Goal: Information Seeking & Learning: Learn about a topic

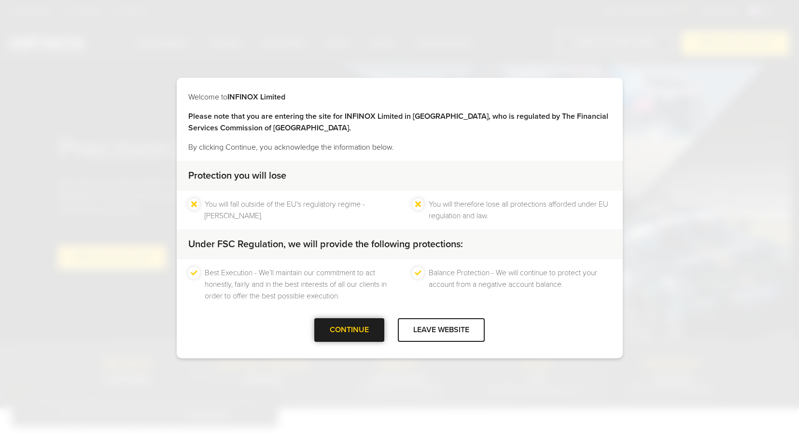
click at [349, 330] on div at bounding box center [349, 330] width 0 height 0
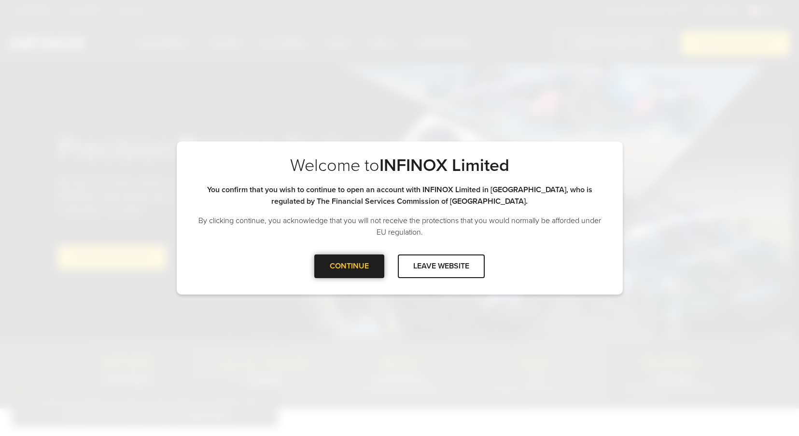
click at [349, 266] on div at bounding box center [349, 266] width 0 height 0
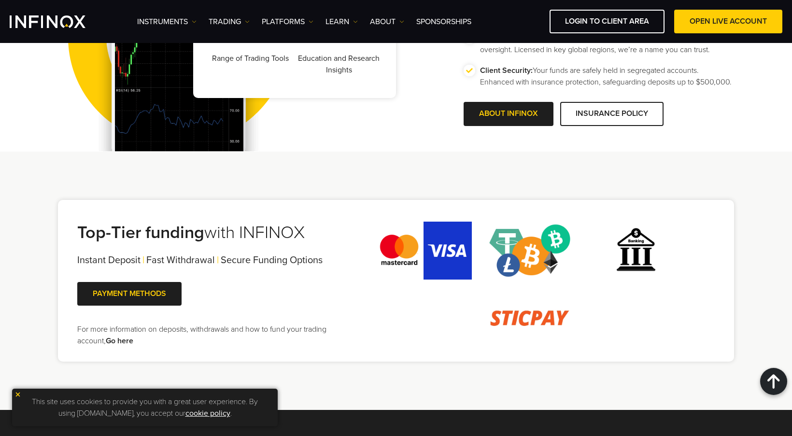
scroll to position [1963, 0]
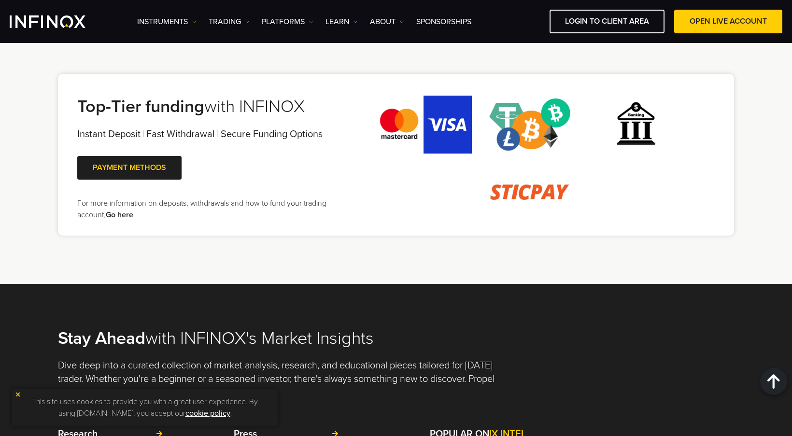
click at [17, 394] on img at bounding box center [17, 394] width 7 height 7
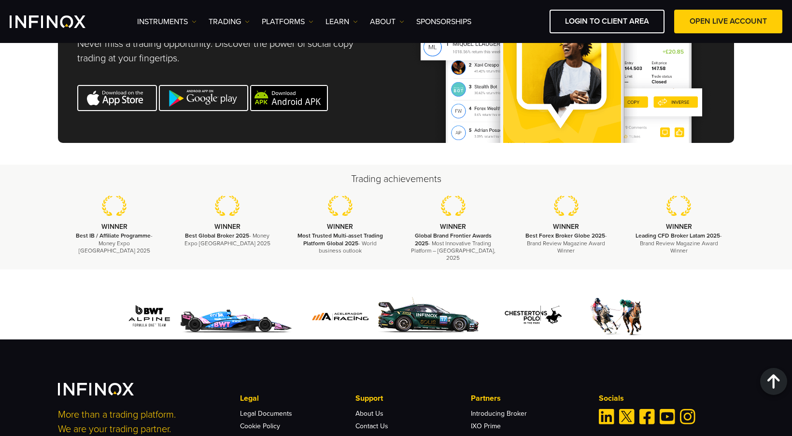
scroll to position [3266, 0]
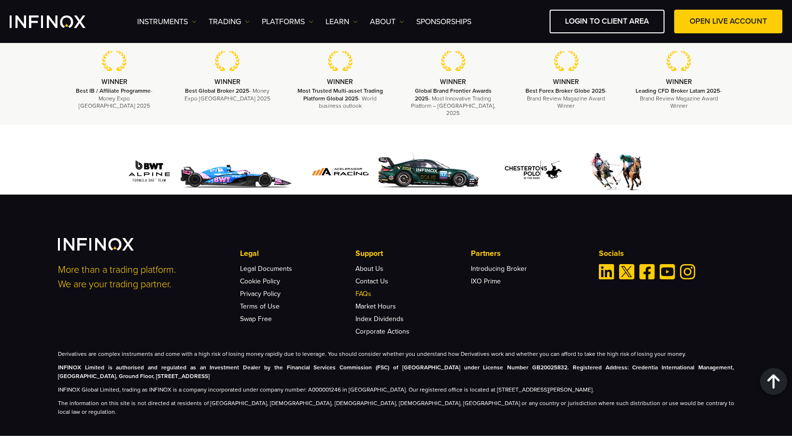
click at [359, 290] on link "FAQs" at bounding box center [363, 294] width 16 height 8
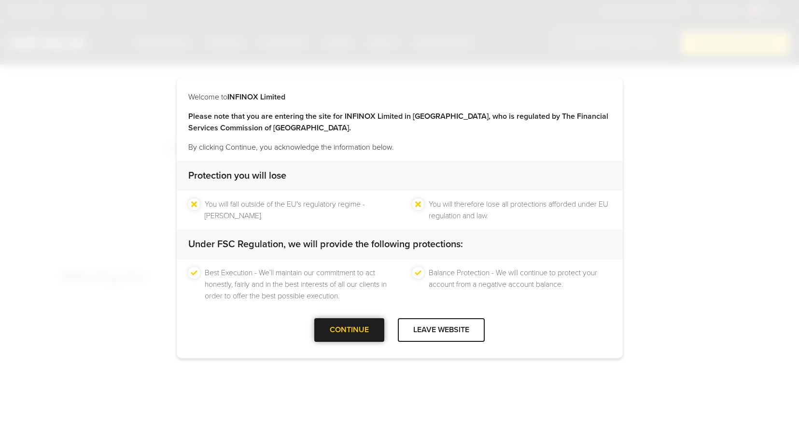
click at [348, 327] on div "CONTINUE" at bounding box center [349, 330] width 70 height 24
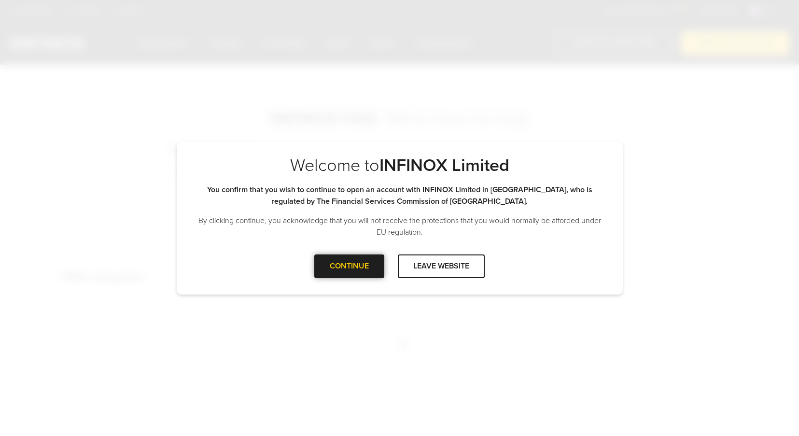
click at [358, 268] on div "CONTINUE" at bounding box center [349, 266] width 70 height 24
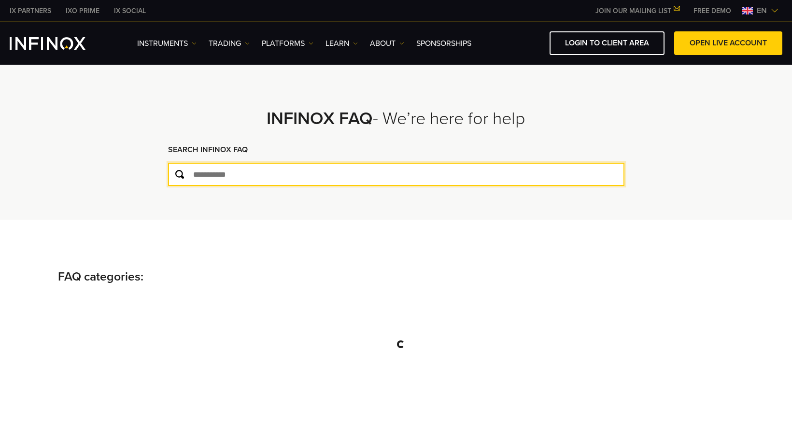
click at [276, 168] on input "text" at bounding box center [396, 174] width 456 height 23
type input "*********"
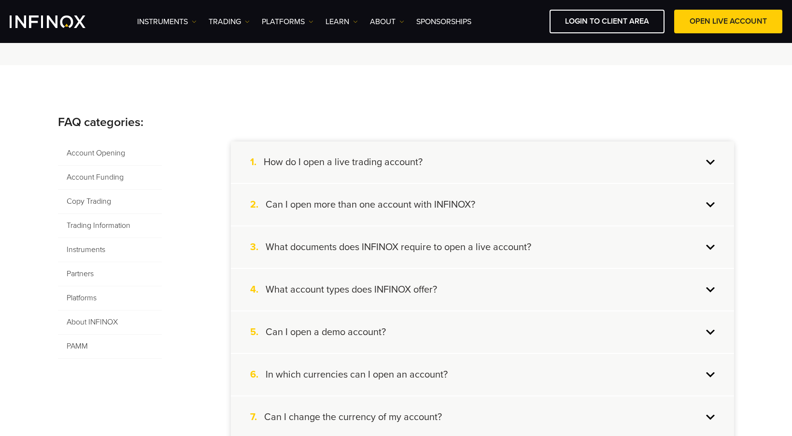
scroll to position [145, 0]
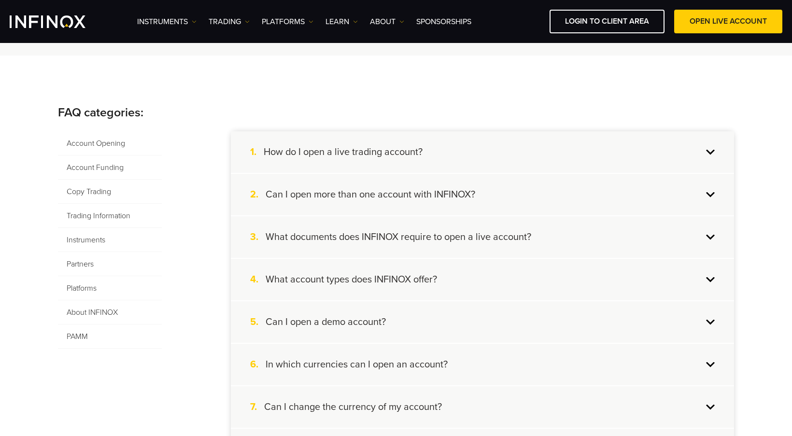
click at [420, 148] on h4 "How do I open a live trading account?" at bounding box center [343, 152] width 159 height 13
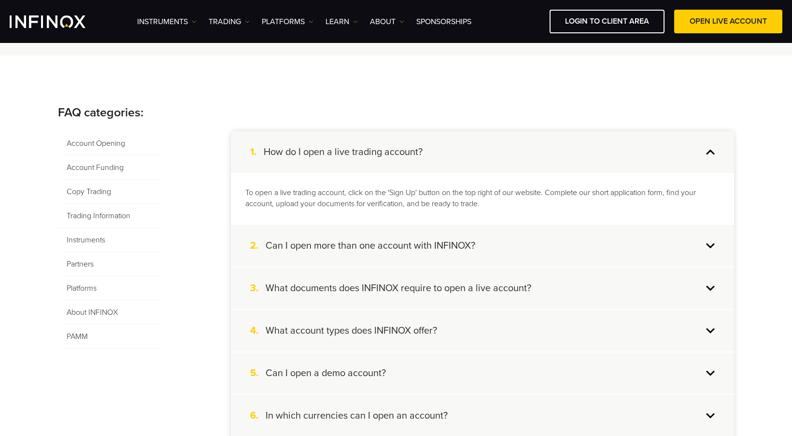
click at [479, 148] on div "1. How do I open a live trading account?" at bounding box center [482, 152] width 503 height 42
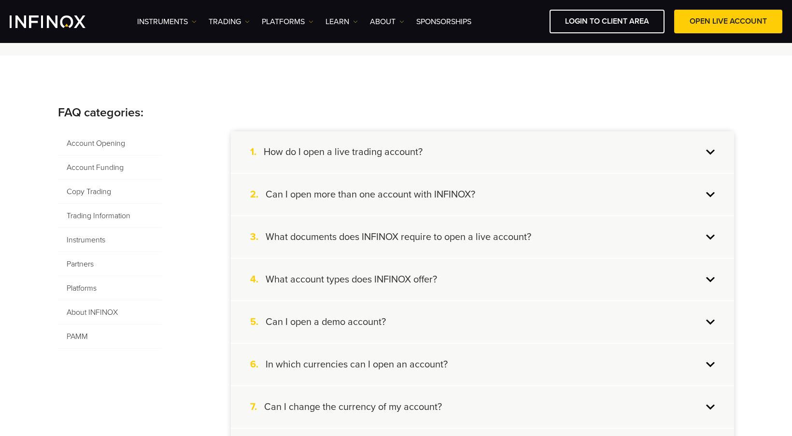
click at [460, 190] on h4 "Can I open more than one account with INFINOX?" at bounding box center [369, 194] width 209 height 13
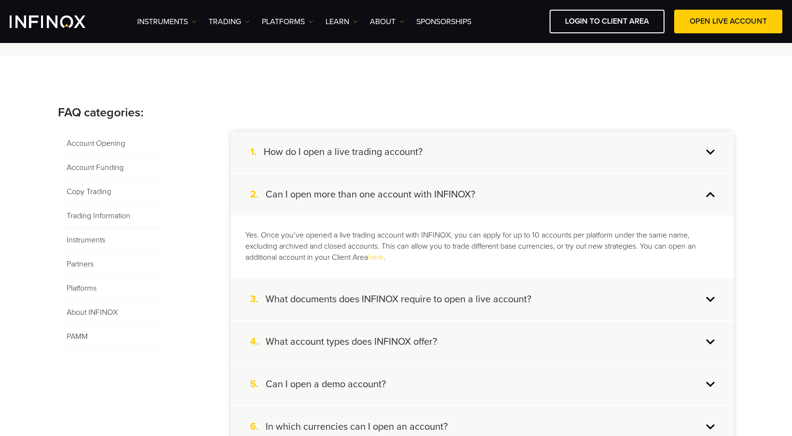
click at [483, 188] on div "2. Can I open more than one account with INFINOX?" at bounding box center [482, 195] width 503 height 42
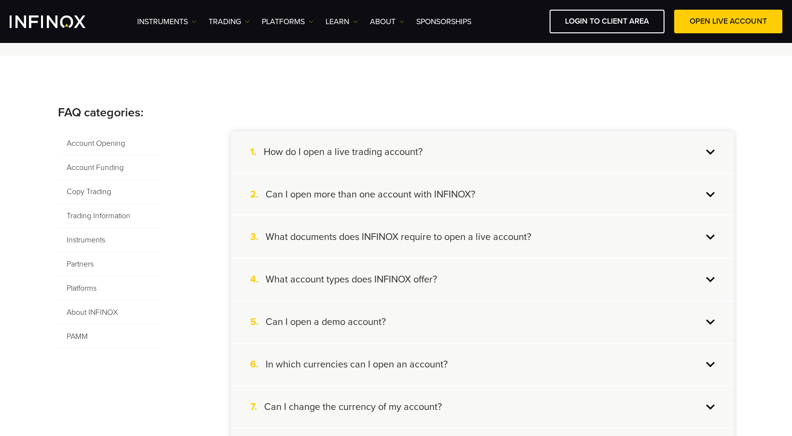
click at [502, 241] on h4 "What documents does INFINOX require to open a live account?" at bounding box center [397, 237] width 265 height 13
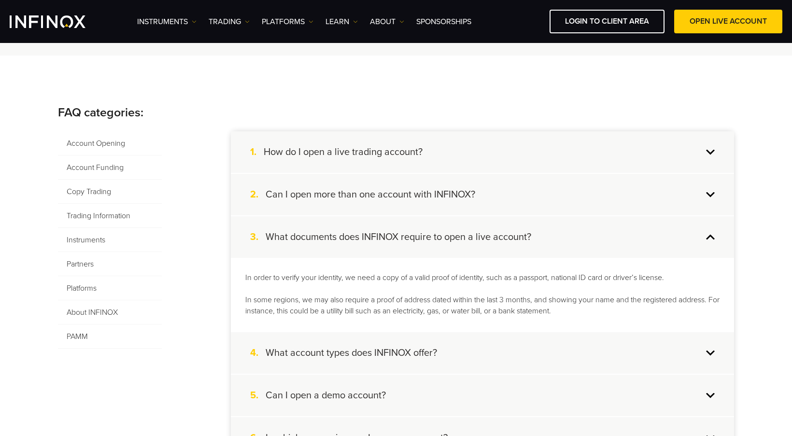
click at [541, 243] on div "3. What documents does INFINOX require to open a live account?" at bounding box center [482, 237] width 503 height 42
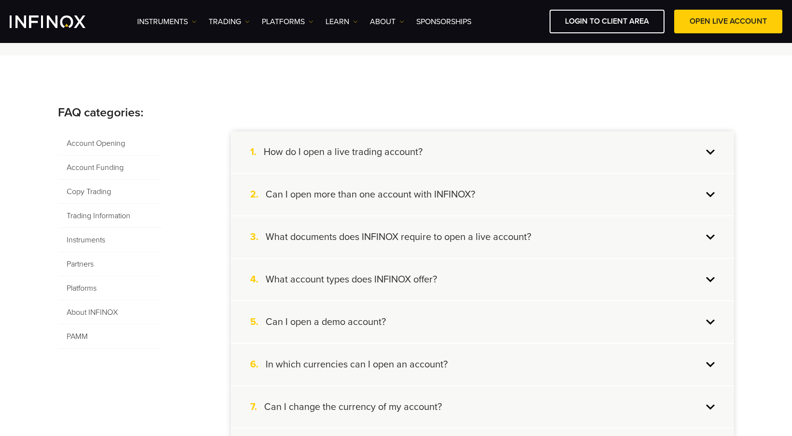
click at [528, 292] on div "4. What account types does INFINOX offer?" at bounding box center [482, 280] width 503 height 42
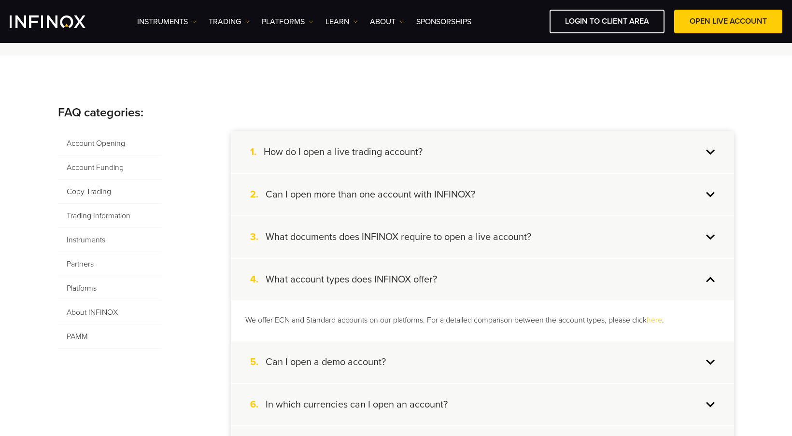
click at [528, 288] on div "4. What account types does INFINOX offer?" at bounding box center [482, 280] width 503 height 42
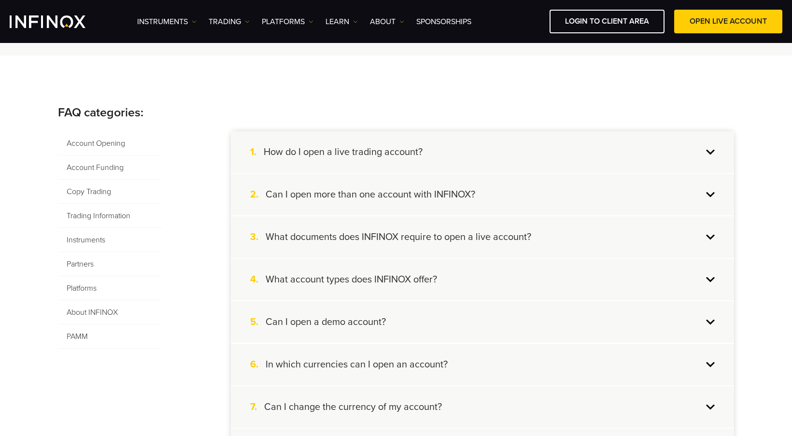
click at [490, 276] on div "4. What account types does INFINOX offer?" at bounding box center [482, 280] width 503 height 42
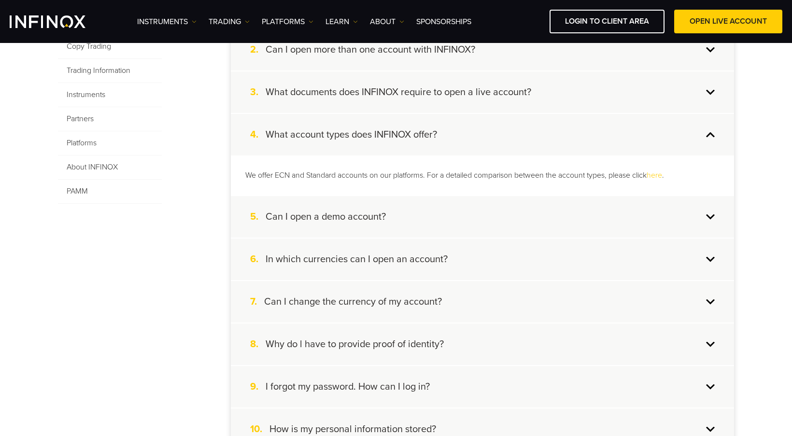
scroll to position [290, 0]
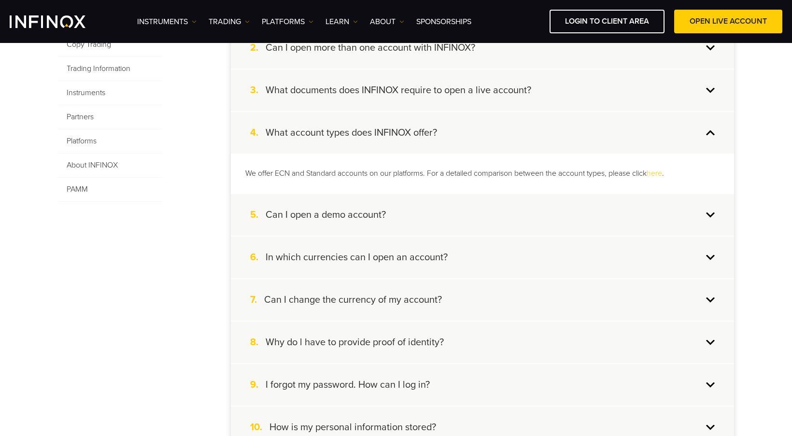
click at [417, 217] on div "5. Can I open a demo account?" at bounding box center [482, 215] width 503 height 42
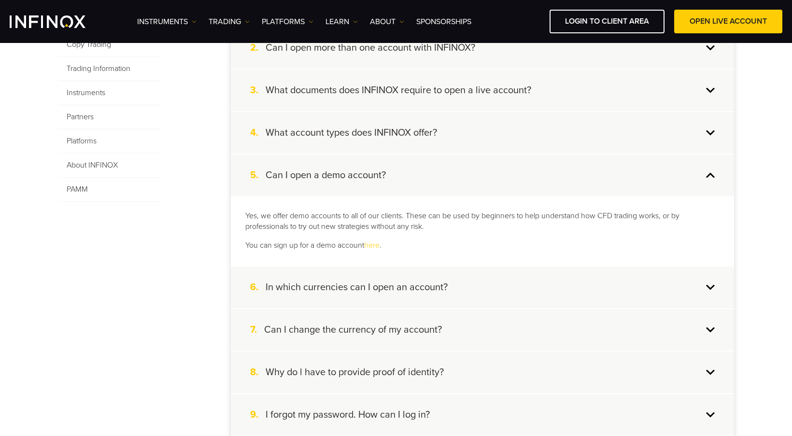
click at [420, 283] on h4 "In which currencies can I open an account?" at bounding box center [356, 287] width 182 height 13
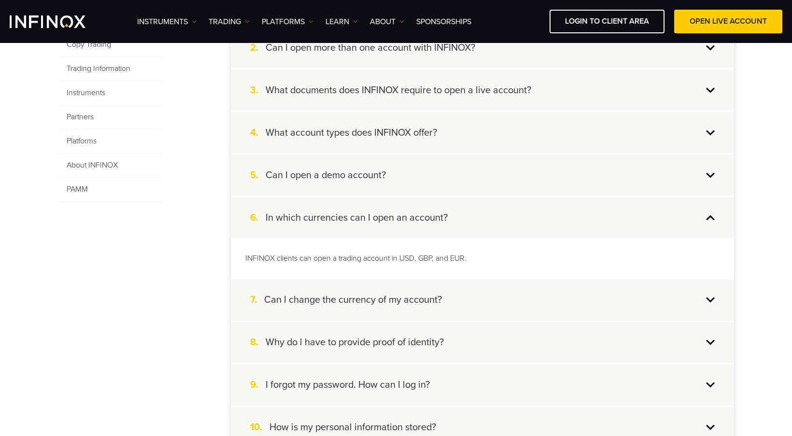
click at [477, 301] on div "7. Can I change the currency of my account?" at bounding box center [482, 300] width 503 height 42
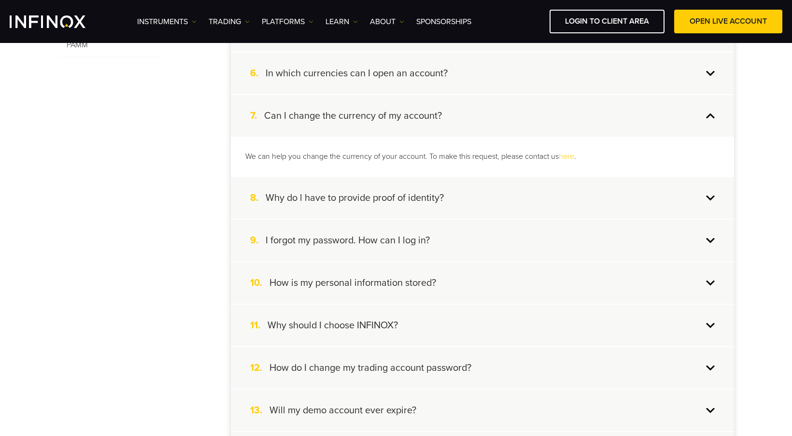
scroll to position [434, 0]
click at [473, 195] on div "8. Why do l have to provide proof of identity?" at bounding box center [482, 198] width 503 height 42
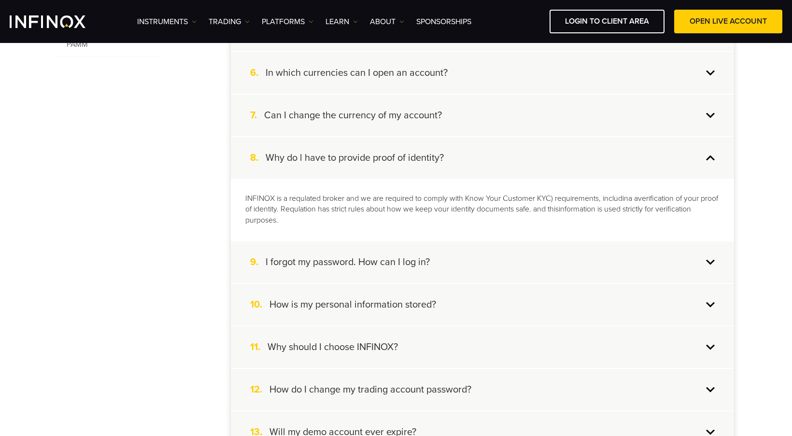
click at [470, 256] on div "9. I forgot my password. How can I log in?" at bounding box center [482, 262] width 503 height 42
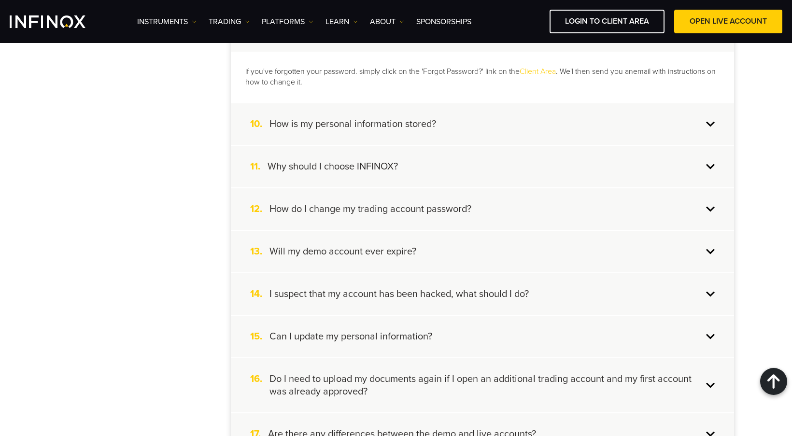
scroll to position [628, 0]
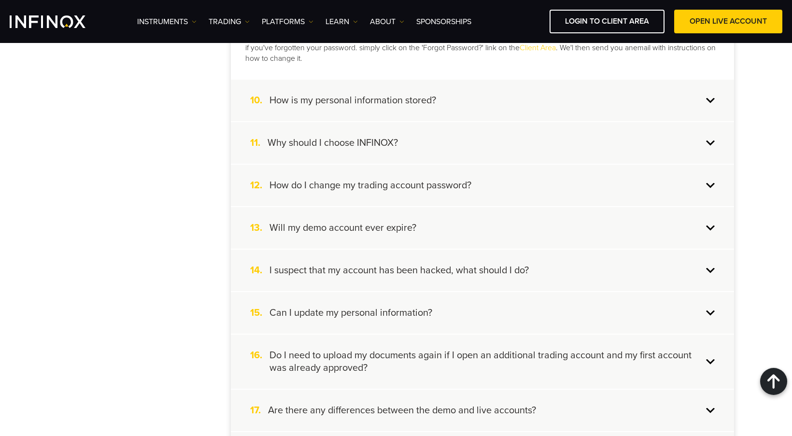
click at [449, 105] on div "10. How is my personal information stored?" at bounding box center [482, 101] width 503 height 42
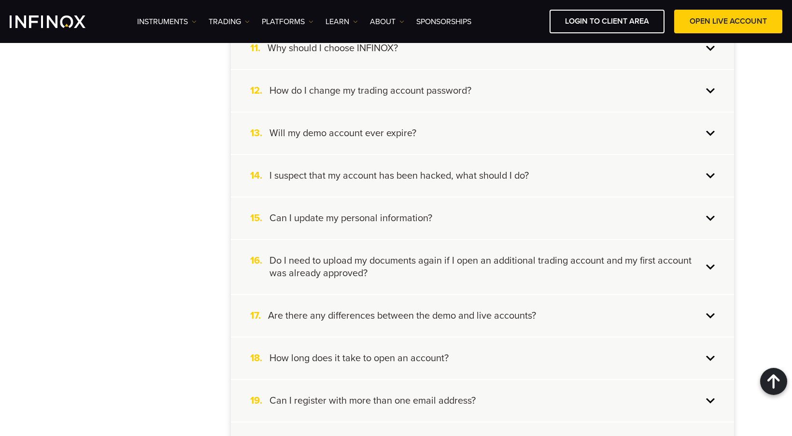
scroll to position [724, 0]
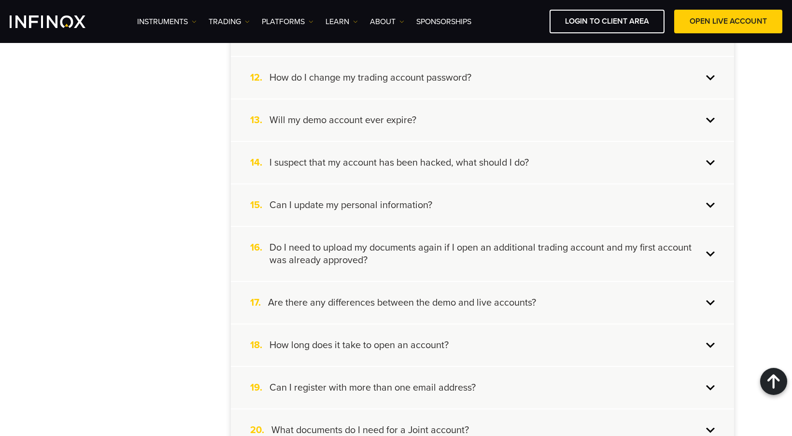
click at [438, 131] on div "13. Will my demo account ever expire?" at bounding box center [482, 120] width 503 height 42
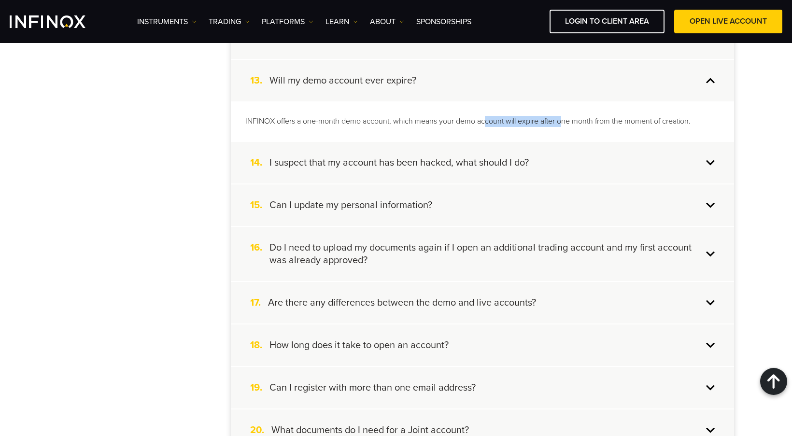
drag, startPoint x: 496, startPoint y: 118, endPoint x: 595, endPoint y: 123, distance: 98.6
click at [564, 123] on p "INFINOX offers a one-month demo account, which means your demo account will exp…" at bounding box center [482, 121] width 474 height 11
click at [625, 121] on p "INFINOX offers a one-month demo account, which means your demo account will exp…" at bounding box center [482, 121] width 474 height 11
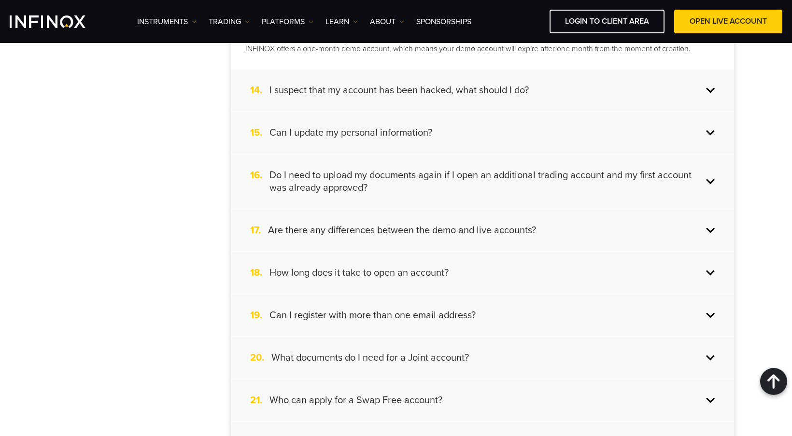
scroll to position [772, 0]
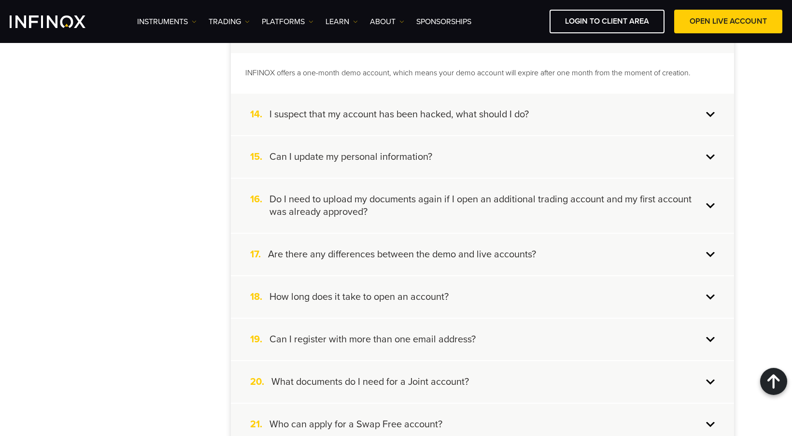
click at [556, 113] on div "14. I suspect that my account has been hacked, what should I do?" at bounding box center [482, 115] width 503 height 42
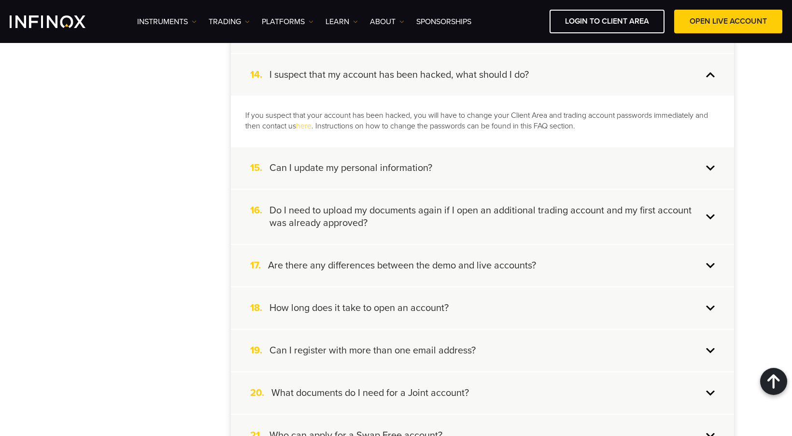
click at [484, 167] on div "15. Can I update my personal information?" at bounding box center [482, 168] width 503 height 42
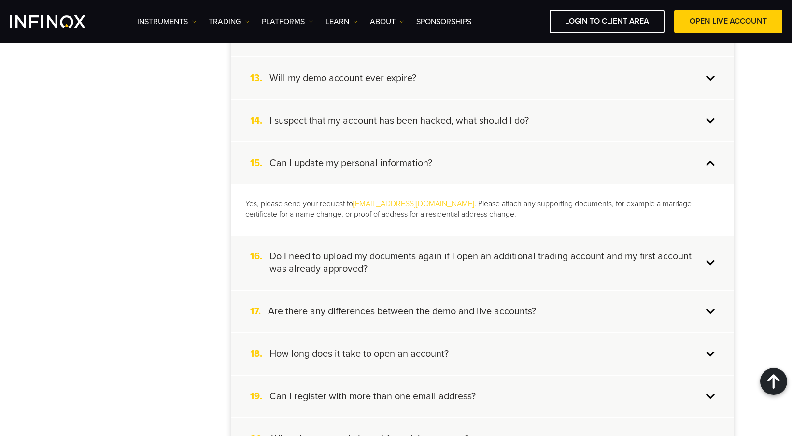
scroll to position [724, 0]
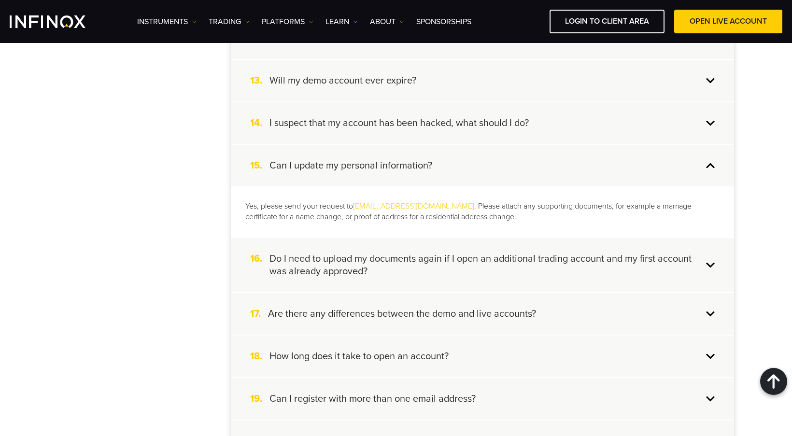
click at [445, 126] on h4 "I suspect that my account has been hacked, what should I do?" at bounding box center [398, 123] width 259 height 13
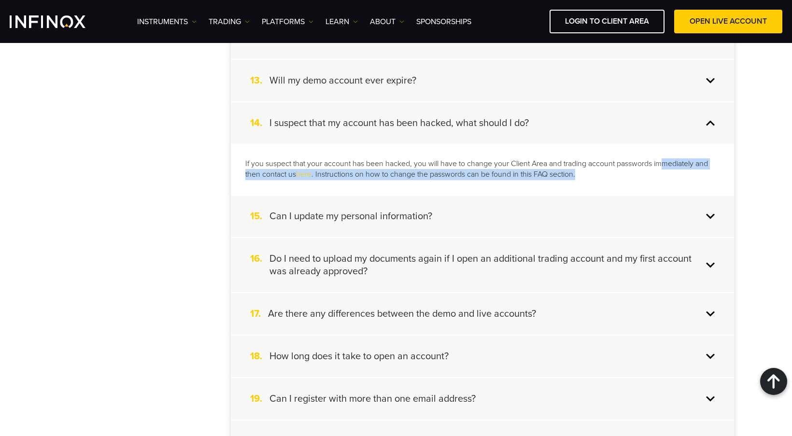
drag, startPoint x: 663, startPoint y: 164, endPoint x: 665, endPoint y: 173, distance: 9.4
click at [665, 173] on p "If you suspect that your account has been hacked, you will have to change your …" at bounding box center [482, 169] width 474 height 22
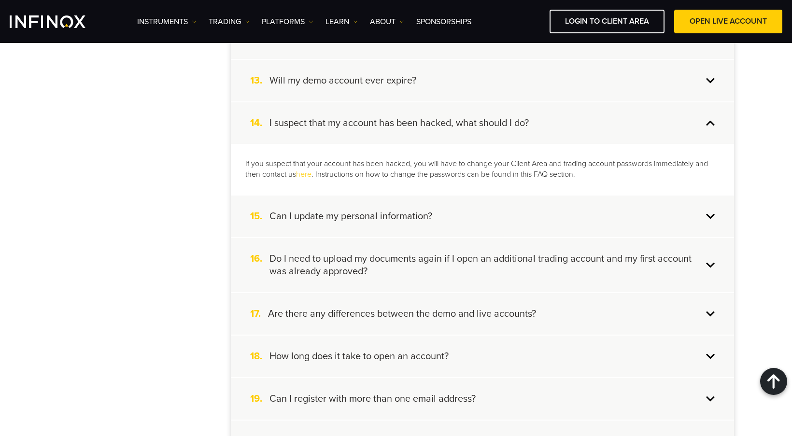
click at [582, 165] on p "If you suspect that your account has been hacked, you will have to change your …" at bounding box center [482, 169] width 474 height 22
drag, startPoint x: 357, startPoint y: 176, endPoint x: 562, endPoint y: 183, distance: 205.8
click at [558, 184] on div "If you suspect that your account has been hacked, you will have to change your …" at bounding box center [482, 169] width 503 height 51
click at [566, 181] on div "If you suspect that your account has been hacked, you will have to change your …" at bounding box center [482, 169] width 503 height 51
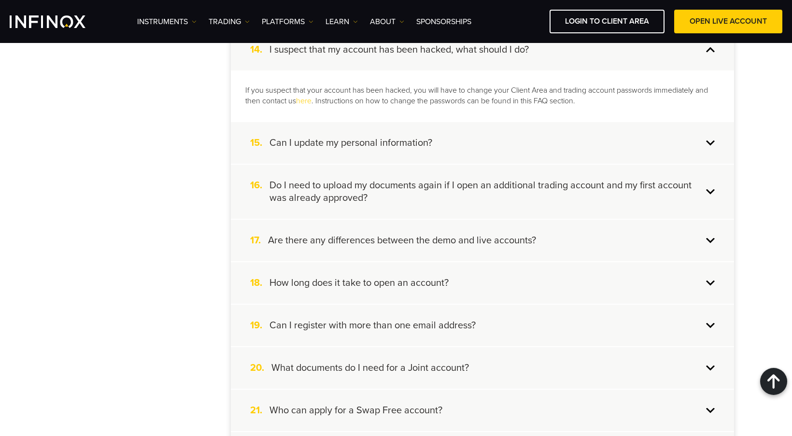
scroll to position [821, 0]
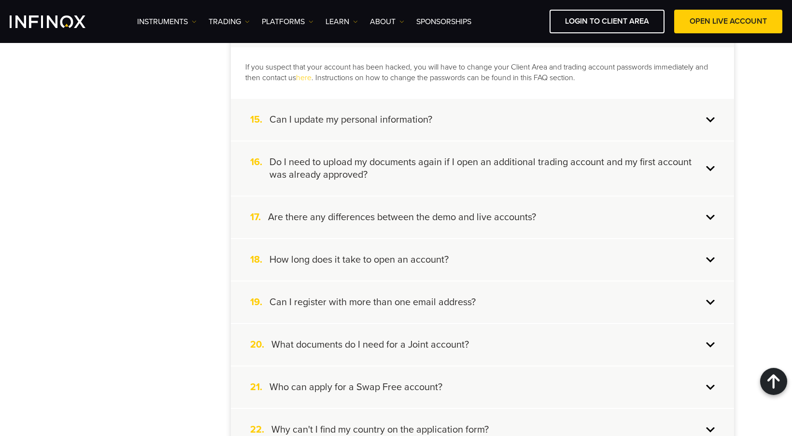
click at [487, 120] on div "15. Can I update my personal information?" at bounding box center [482, 120] width 503 height 42
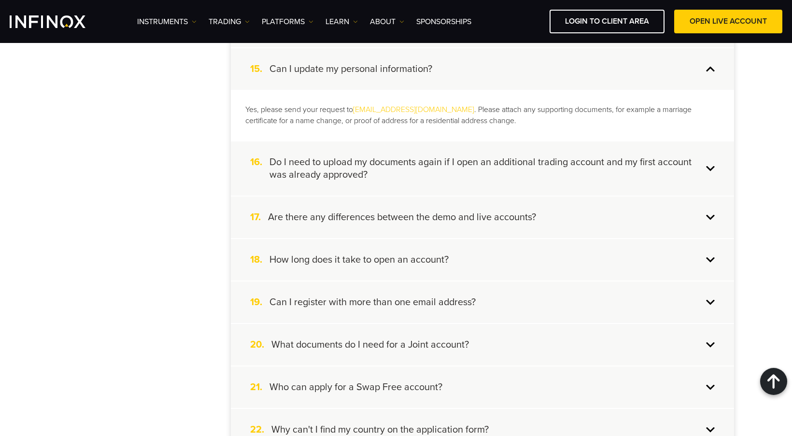
scroll to position [0, 0]
click at [475, 160] on h4 "Do I need to upload my documents again if I open an additional trading account …" at bounding box center [485, 168] width 433 height 25
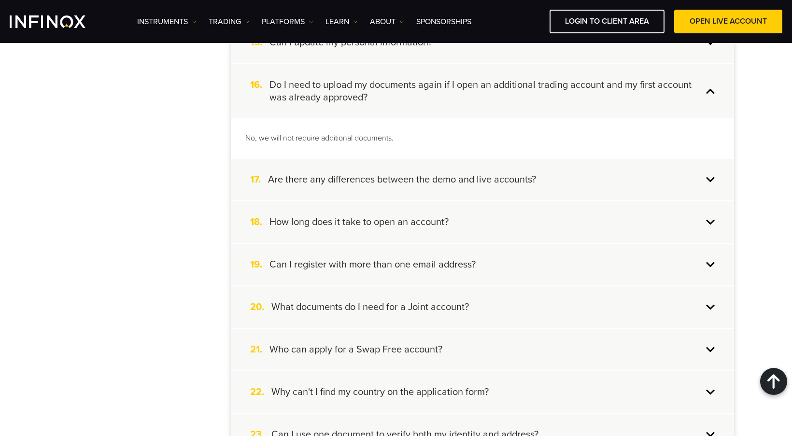
scroll to position [917, 0]
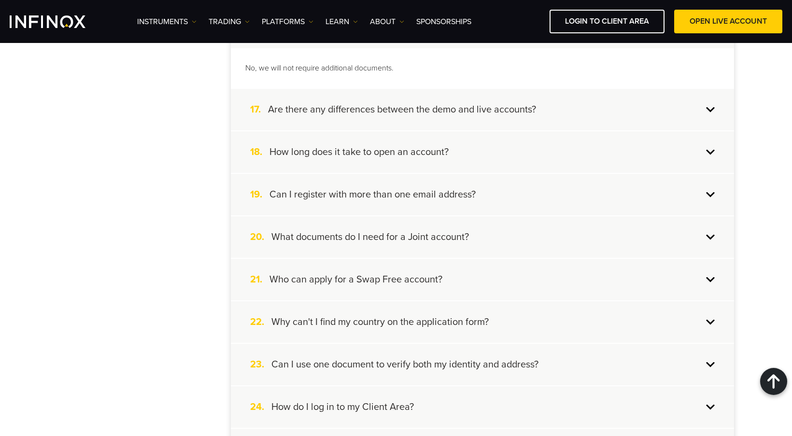
click at [526, 118] on div "17. Are there any differences between the demo and live accounts?" at bounding box center [482, 110] width 503 height 42
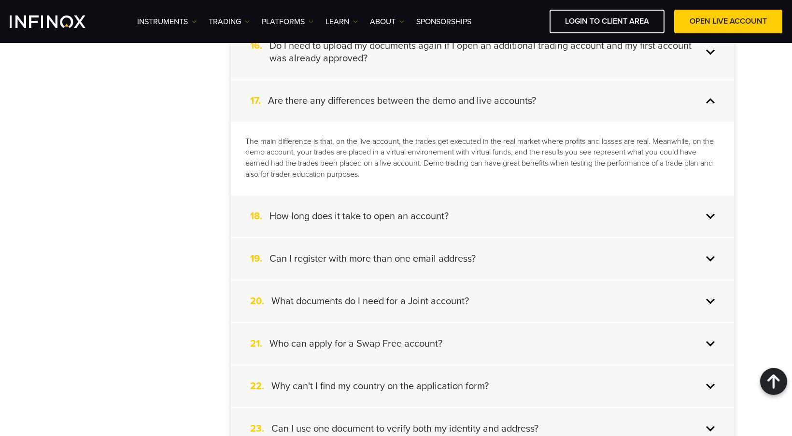
scroll to position [869, 0]
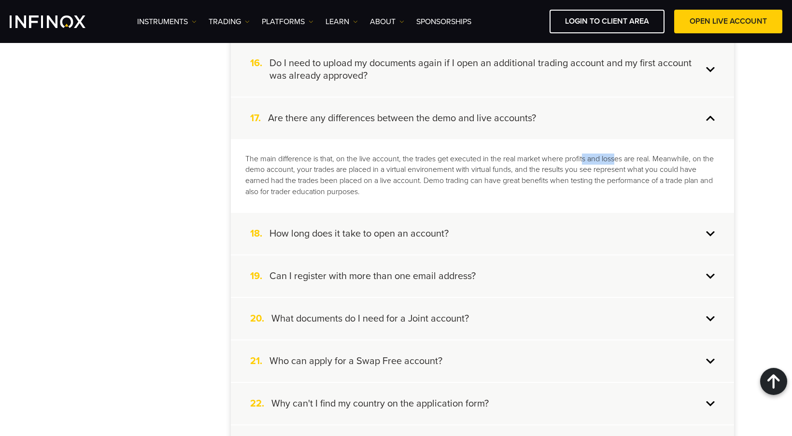
drag, startPoint x: 586, startPoint y: 159, endPoint x: 621, endPoint y: 157, distance: 35.3
click at [620, 157] on p "The main difference is that, on the live account, the trades get executed in th…" at bounding box center [482, 175] width 474 height 44
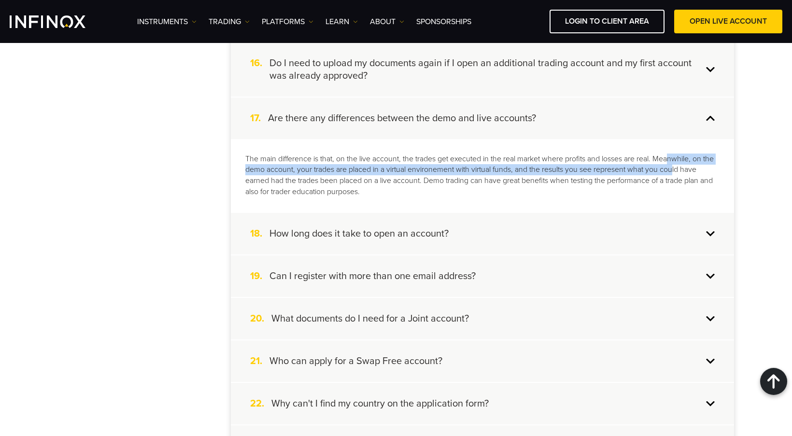
drag, startPoint x: 672, startPoint y: 155, endPoint x: 674, endPoint y: 168, distance: 13.7
click at [674, 168] on p "The main difference is that, on the live account, the trades get executed in th…" at bounding box center [482, 175] width 474 height 44
click at [376, 171] on p "The main difference is that, on the live account, the trades get executed in th…" at bounding box center [482, 175] width 474 height 44
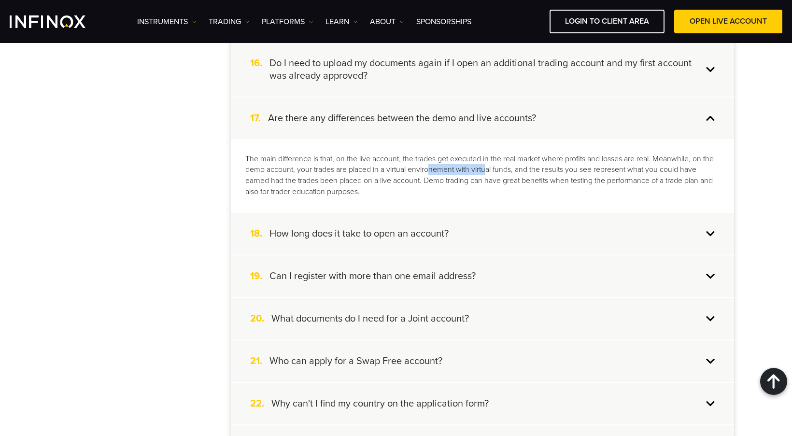
drag, startPoint x: 431, startPoint y: 171, endPoint x: 488, endPoint y: 170, distance: 57.9
click at [488, 170] on p "The main difference is that, on the live account, the trades get executed in th…" at bounding box center [482, 175] width 474 height 44
click at [516, 172] on p "The main difference is that, on the live account, the trades get executed in th…" at bounding box center [482, 175] width 474 height 44
drag, startPoint x: 535, startPoint y: 169, endPoint x: 545, endPoint y: 174, distance: 11.0
click at [545, 174] on p "The main difference is that, on the live account, the trades get executed in th…" at bounding box center [482, 175] width 474 height 44
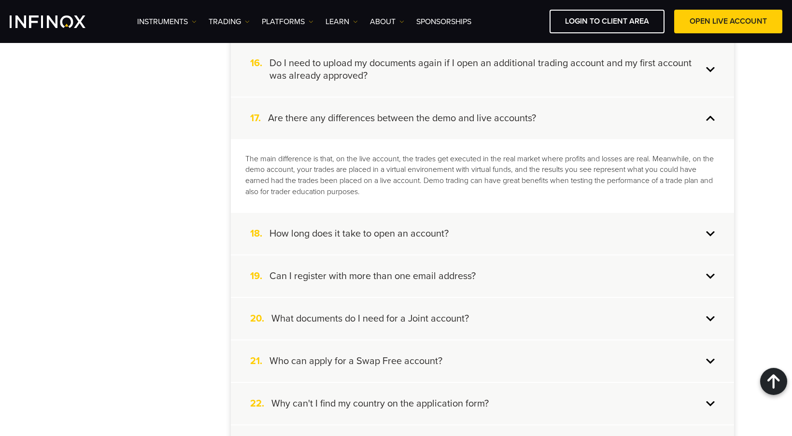
click at [439, 182] on p "The main difference is that, on the live account, the trades get executed in th…" at bounding box center [482, 175] width 474 height 44
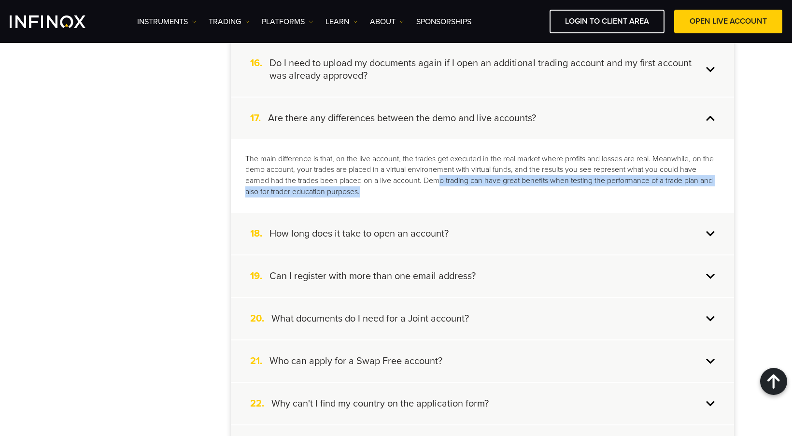
drag, startPoint x: 440, startPoint y: 183, endPoint x: 439, endPoint y: 193, distance: 9.7
click at [439, 192] on p "The main difference is that, on the live account, the trades get executed in th…" at bounding box center [482, 175] width 474 height 44
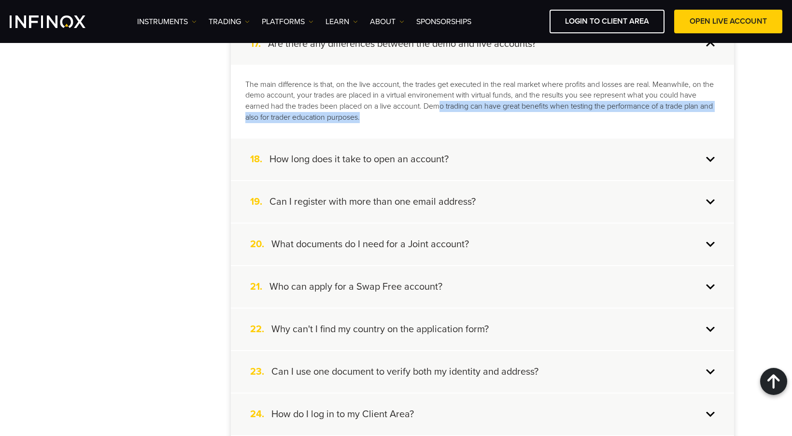
scroll to position [965, 0]
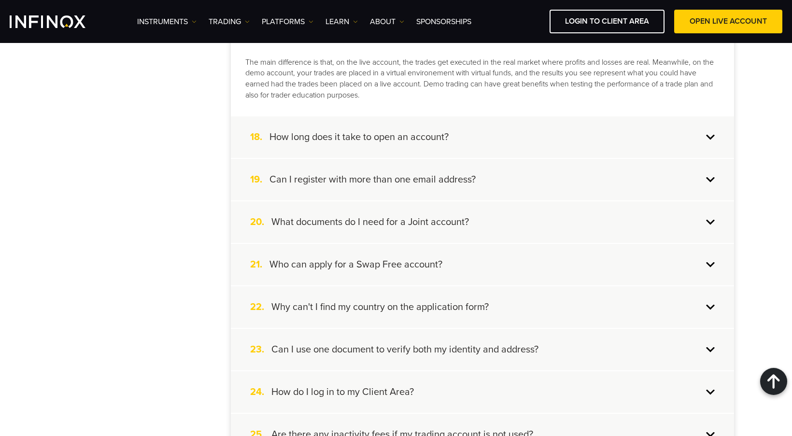
click at [482, 147] on div "18. How long does it take to open an account?" at bounding box center [482, 137] width 503 height 42
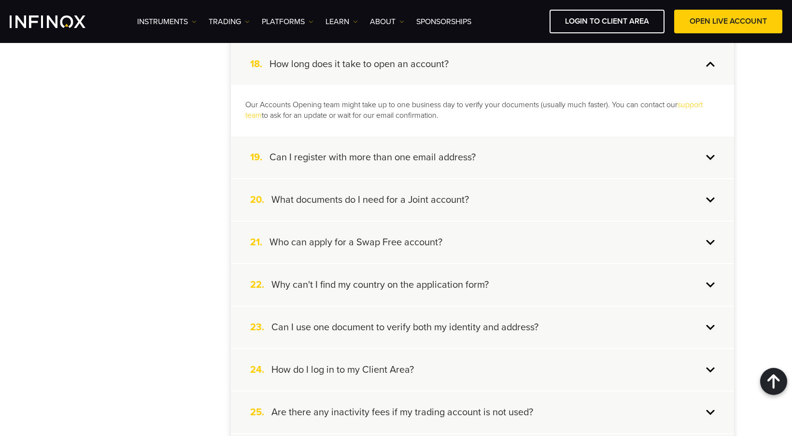
click at [502, 161] on div "19. Can I register with more than one email address?" at bounding box center [482, 158] width 503 height 42
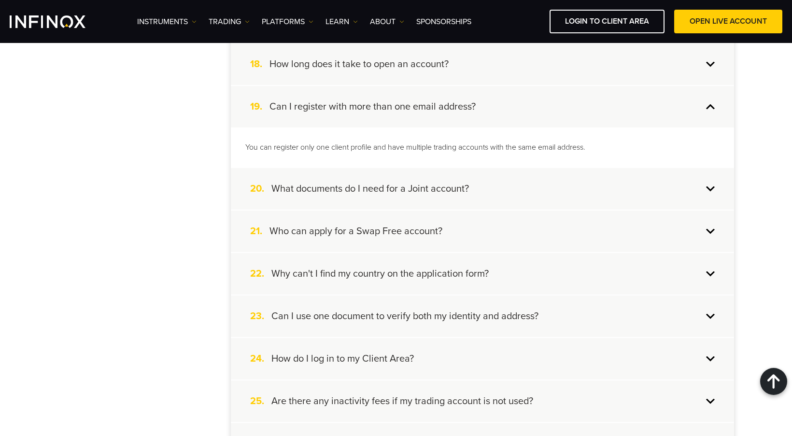
click at [514, 148] on p "You can register only one client profile and have multiple trading accounts wit…" at bounding box center [482, 147] width 474 height 11
drag, startPoint x: 419, startPoint y: 146, endPoint x: 530, endPoint y: 152, distance: 111.1
click at [530, 152] on p "You can register only one client profile and have multiple trading accounts wit…" at bounding box center [482, 147] width 474 height 11
click at [562, 150] on p "You can register only one client profile and have multiple trading accounts wit…" at bounding box center [482, 147] width 474 height 11
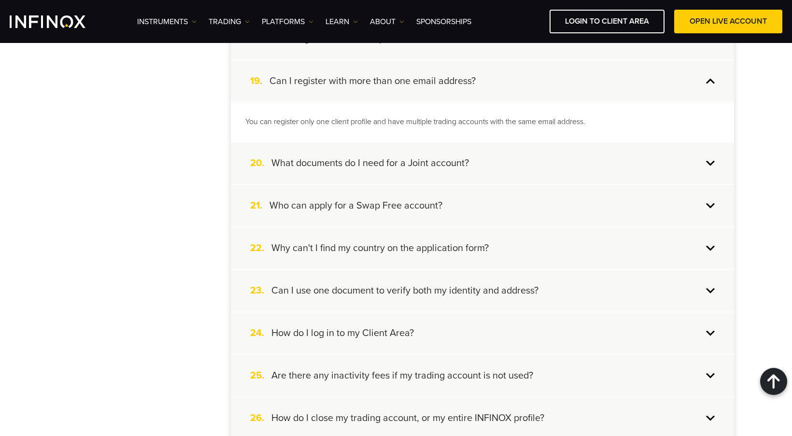
scroll to position [1014, 0]
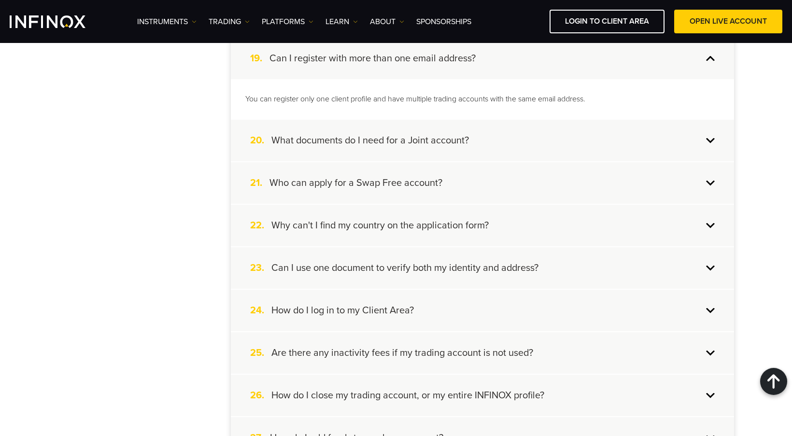
click at [477, 138] on div "20. What documents do I need for a Joint account?" at bounding box center [482, 141] width 503 height 42
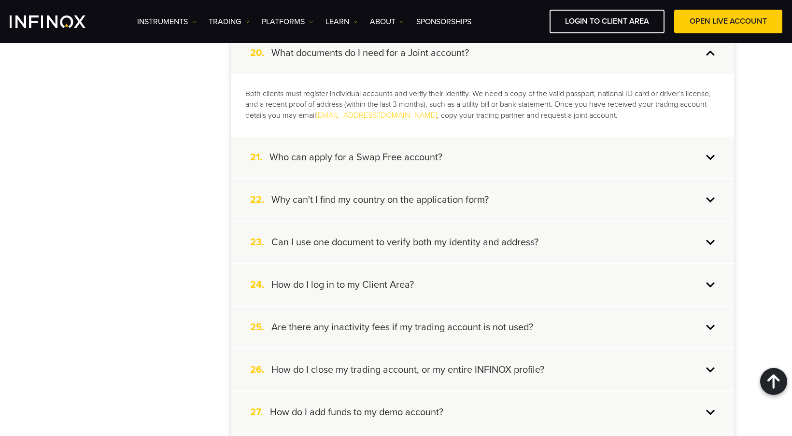
scroll to position [1062, 0]
click at [470, 154] on div "21. Who can apply for a Swap Free account?" at bounding box center [482, 157] width 503 height 42
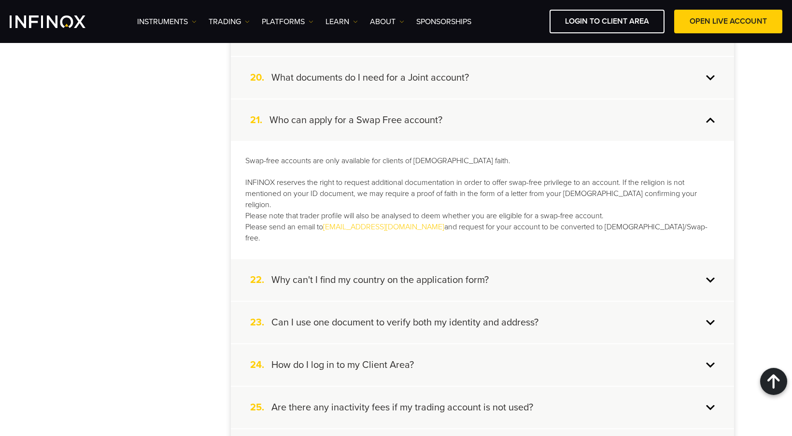
scroll to position [1014, 0]
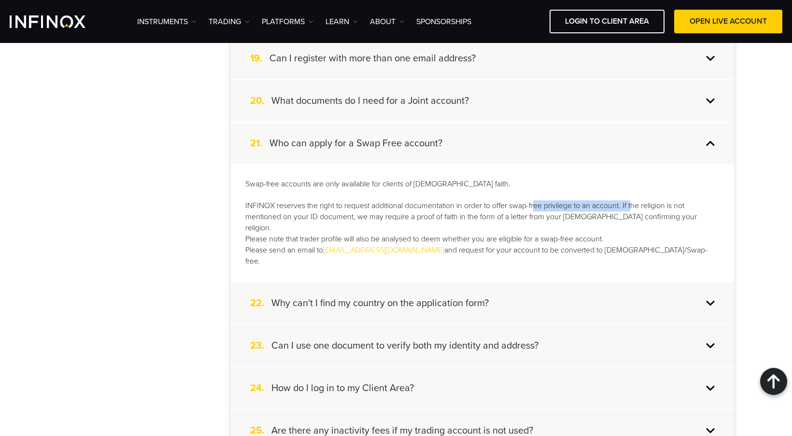
drag, startPoint x: 539, startPoint y: 203, endPoint x: 638, endPoint y: 204, distance: 99.4
click at [636, 204] on p "Swap-free accounts are only available for clients of Muslim faith. INFINOX rese…" at bounding box center [482, 223] width 474 height 88
click at [645, 204] on p "Swap-free accounts are only available for clients of Muslim faith. INFINOX rese…" at bounding box center [482, 223] width 474 height 88
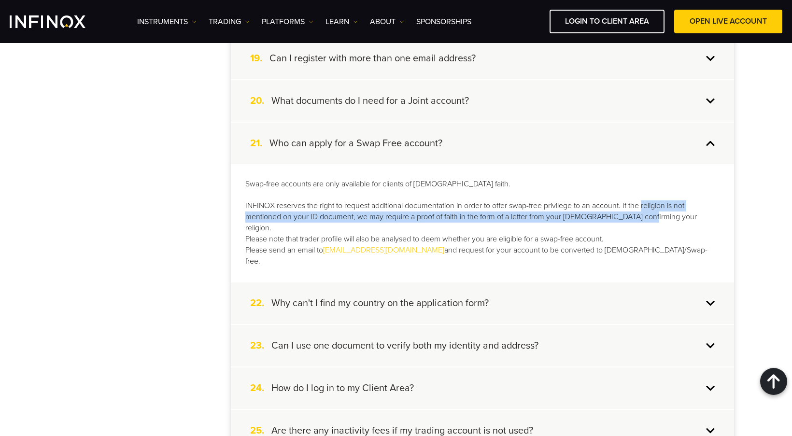
drag, startPoint x: 643, startPoint y: 206, endPoint x: 440, endPoint y: 212, distance: 203.3
click at [641, 213] on p "Swap-free accounts are only available for clients of Muslim faith. INFINOX rese…" at bounding box center [482, 223] width 474 height 88
click at [342, 216] on p "Swap-free accounts are only available for clients of Muslim faith. INFINOX rese…" at bounding box center [482, 223] width 474 height 88
drag, startPoint x: 358, startPoint y: 218, endPoint x: 659, endPoint y: 221, distance: 301.7
click at [659, 221] on p "Swap-free accounts are only available for clients of Muslim faith. INFINOX rese…" at bounding box center [482, 223] width 474 height 88
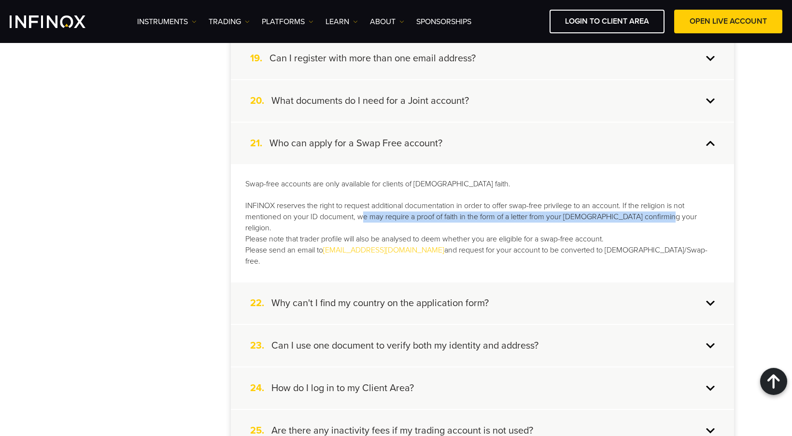
drag, startPoint x: 387, startPoint y: 227, endPoint x: 614, endPoint y: 229, distance: 227.4
click at [614, 229] on p "Swap-free accounts are only available for clients of Muslim faith. INFINOX rese…" at bounding box center [482, 223] width 474 height 88
click at [607, 229] on p "Swap-free accounts are only available for clients of Muslim faith. INFINOX rese…" at bounding box center [482, 223] width 474 height 88
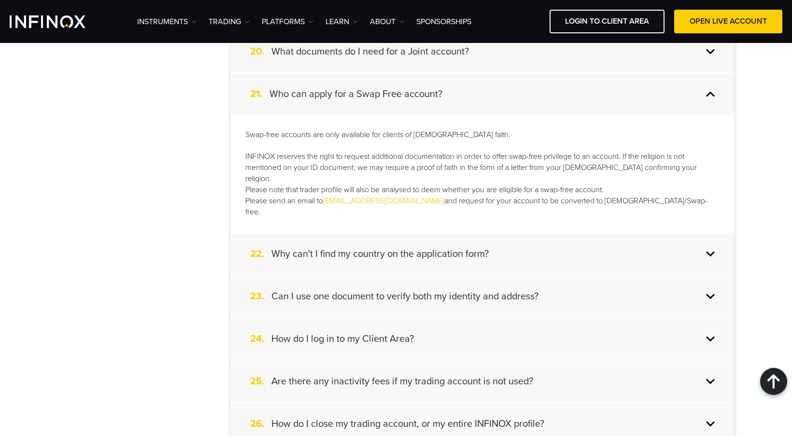
scroll to position [1110, 0]
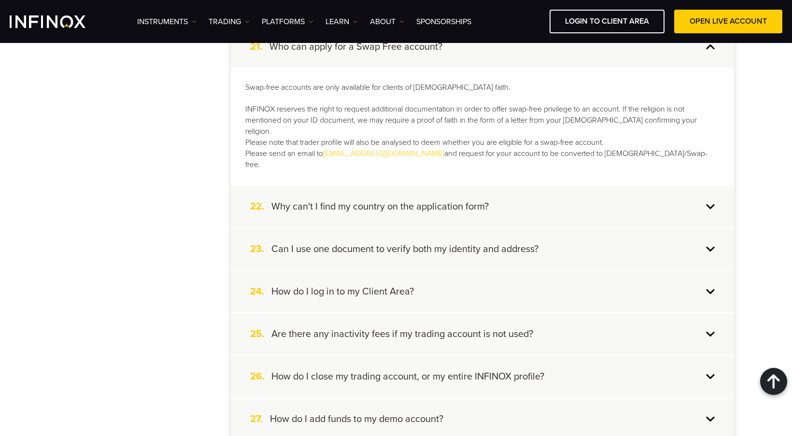
click at [553, 186] on div "22. Why can't I find my country on the application form?" at bounding box center [482, 207] width 503 height 42
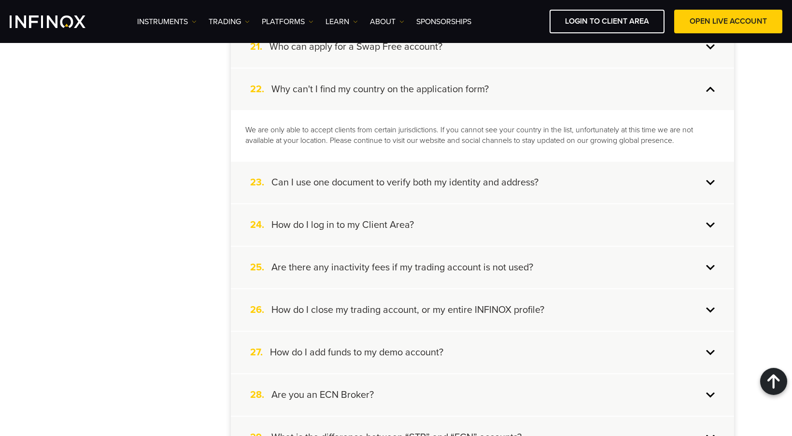
click at [529, 194] on div "23. Can I use one document to verify both my identity and address?" at bounding box center [482, 183] width 503 height 42
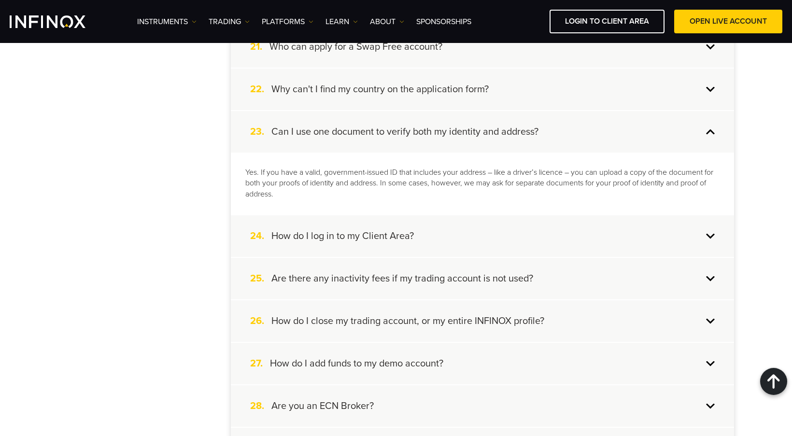
scroll to position [1158, 0]
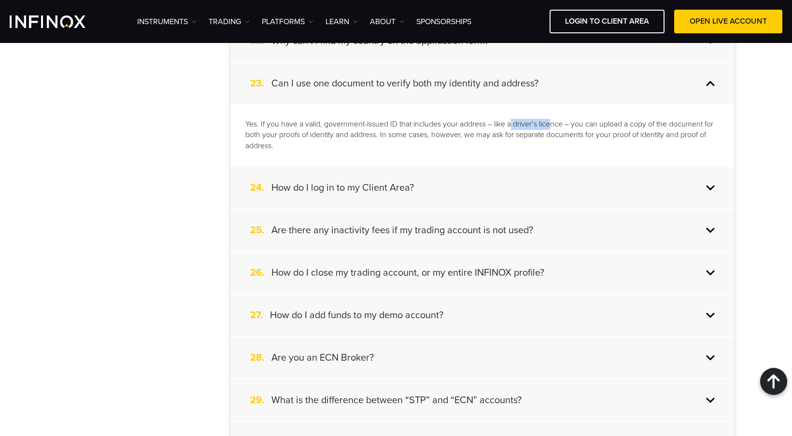
drag, startPoint x: 514, startPoint y: 123, endPoint x: 558, endPoint y: 124, distance: 43.5
click at [556, 124] on p "Yes. If you have a valid, government-issued ID that includes your address – lik…" at bounding box center [482, 135] width 474 height 33
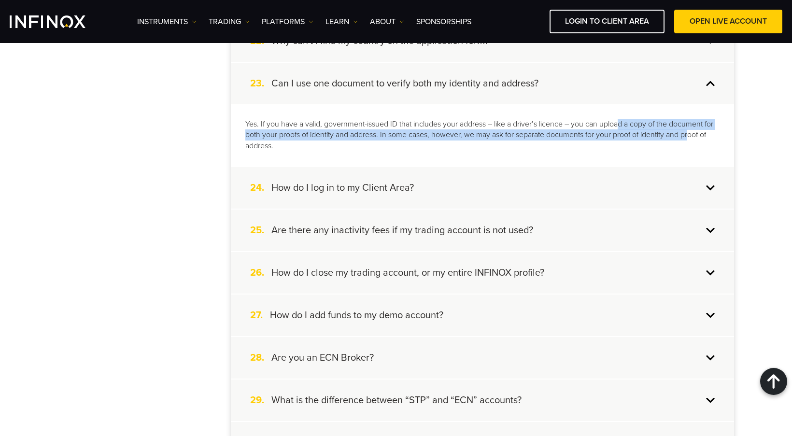
drag, startPoint x: 622, startPoint y: 124, endPoint x: 693, endPoint y: 132, distance: 71.4
click at [693, 132] on p "Yes. If you have a valid, government-issued ID that includes your address – lik…" at bounding box center [482, 135] width 474 height 33
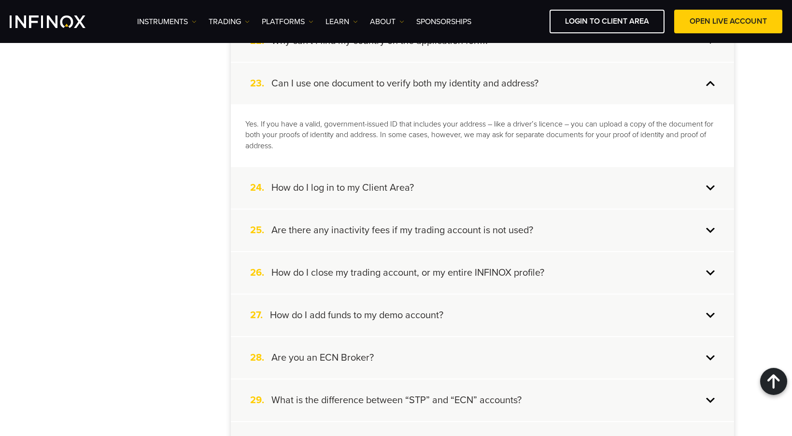
click at [381, 143] on p "Yes. If you have a valid, government-issued ID that includes your address – lik…" at bounding box center [482, 135] width 474 height 33
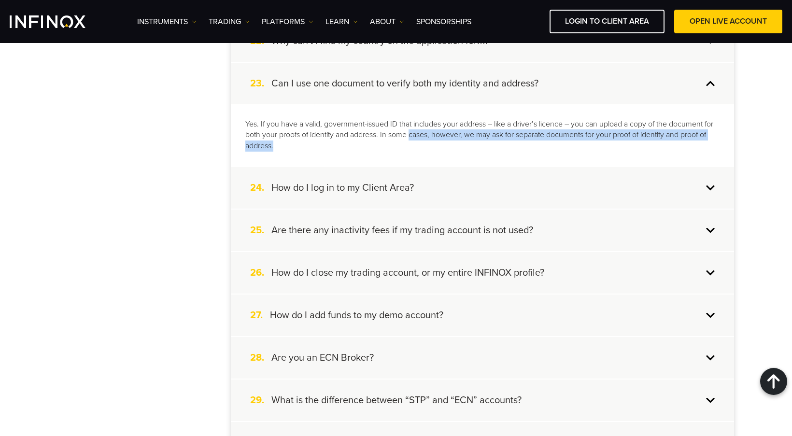
drag, startPoint x: 421, startPoint y: 131, endPoint x: 568, endPoint y: 146, distance: 147.6
click at [568, 146] on p "Yes. If you have a valid, government-issued ID that includes your address – lik…" at bounding box center [482, 135] width 474 height 33
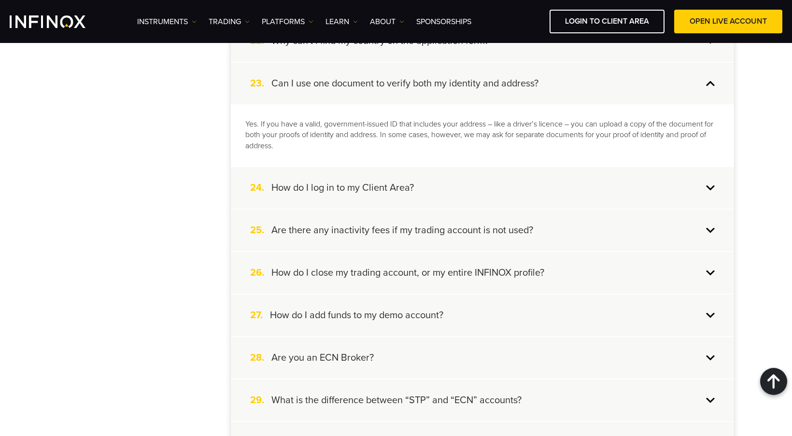
click at [460, 187] on div "24. How do I log in to my Client Area?" at bounding box center [482, 188] width 503 height 42
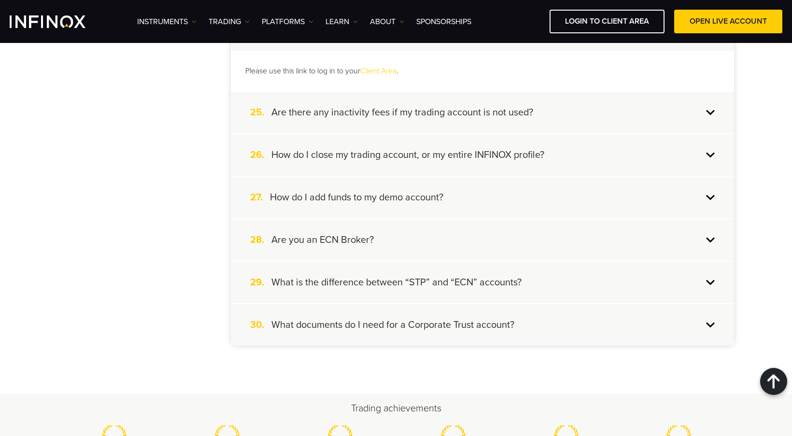
scroll to position [1255, 0]
click at [463, 113] on h4 "Are there any inactivity fees if my trading account is not used?" at bounding box center [402, 111] width 262 height 13
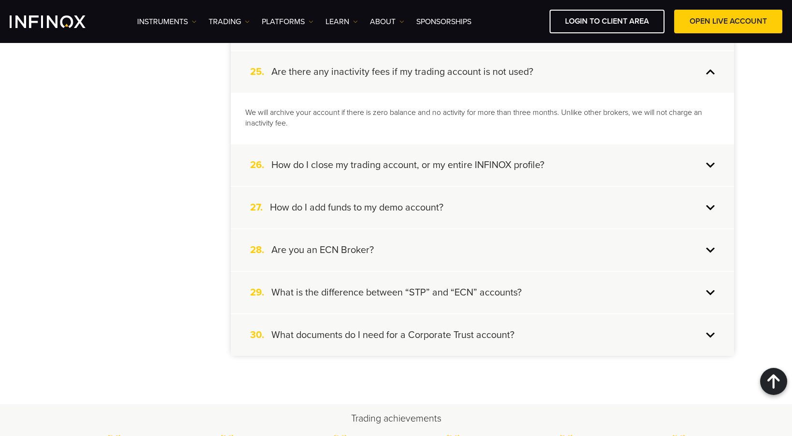
click at [469, 165] on h4 "How do I close my trading account, or my entire INFINOX profile?" at bounding box center [407, 165] width 273 height 13
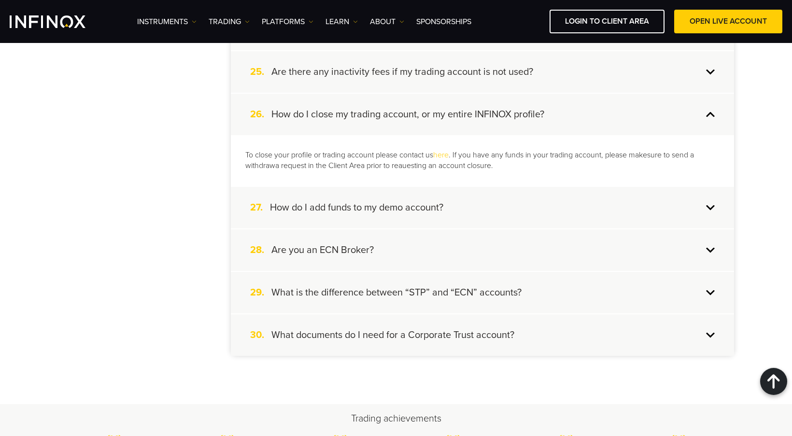
click at [493, 210] on div "27. How do I add funds to my demo account?" at bounding box center [482, 208] width 503 height 42
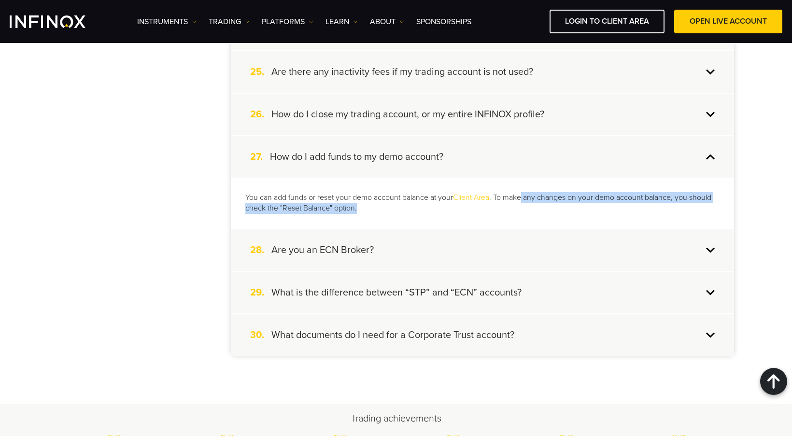
drag, startPoint x: 526, startPoint y: 196, endPoint x: 662, endPoint y: 207, distance: 136.5
click at [662, 207] on p "You can add funds or reset your demo account balance at your Client Area . To m…" at bounding box center [482, 203] width 474 height 22
click at [329, 205] on p "You can add funds or reset your demo account balance at your Client Area . To m…" at bounding box center [482, 203] width 474 height 22
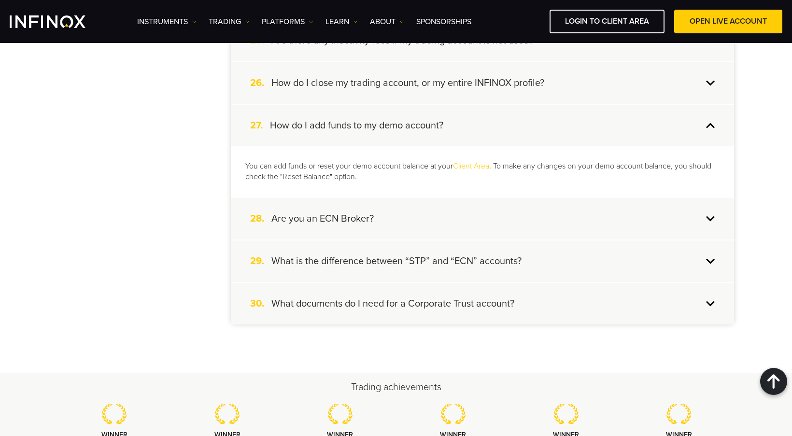
scroll to position [1303, 0]
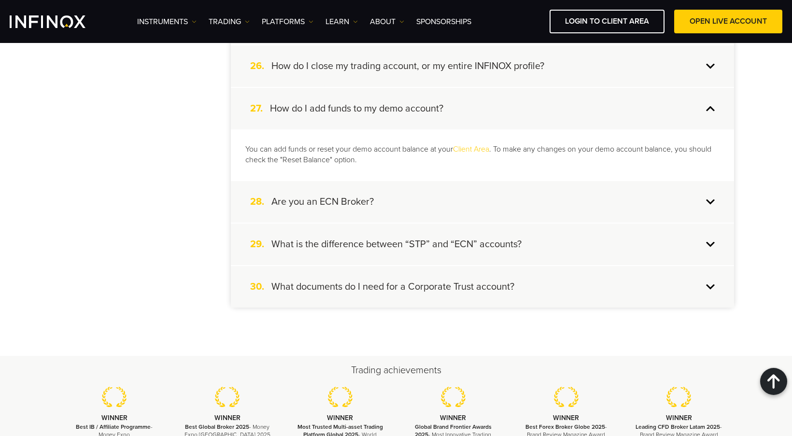
click at [373, 206] on h4 "Are you an ECN Broker?" at bounding box center [322, 201] width 102 height 13
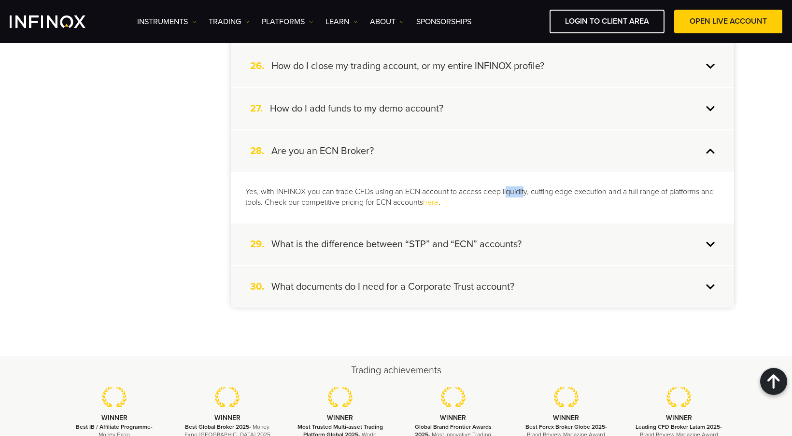
drag, startPoint x: 508, startPoint y: 192, endPoint x: 525, endPoint y: 191, distance: 16.4
click at [525, 191] on p "Yes, with INFINOX you can trade CFDs using an ECN account to access deep liquid…" at bounding box center [482, 197] width 474 height 22
click at [538, 192] on p "Yes, with INFINOX you can trade CFDs using an ECN account to access deep liquid…" at bounding box center [482, 197] width 474 height 22
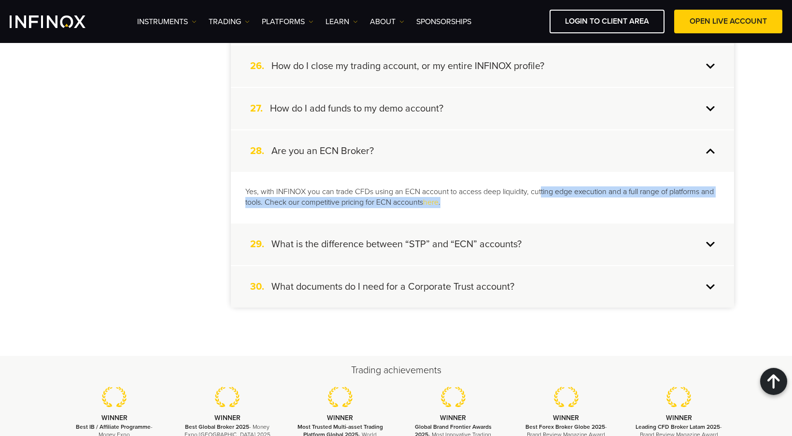
drag, startPoint x: 547, startPoint y: 192, endPoint x: 617, endPoint y: 199, distance: 70.4
click at [617, 199] on p "Yes, with INFINOX you can trade CFDs using an ECN account to access deep liquid…" at bounding box center [482, 197] width 474 height 22
click at [653, 204] on p "Yes, with INFINOX you can trade CFDs using an ECN account to access deep liquid…" at bounding box center [482, 197] width 474 height 22
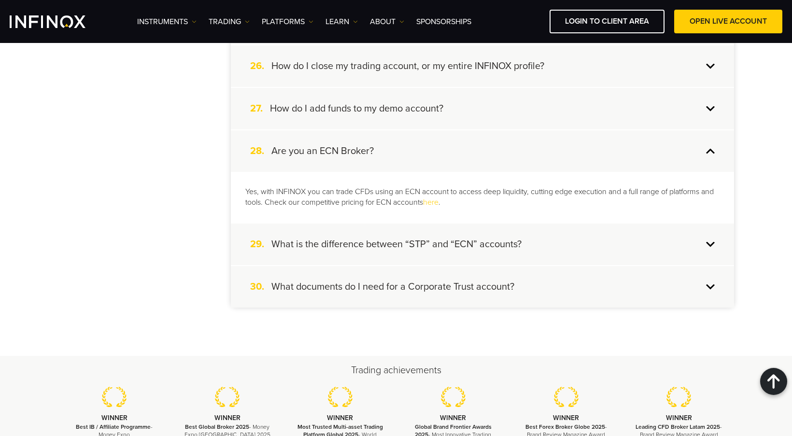
click at [518, 237] on div "29. What is the difference between “STP” and “ECN” accounts?" at bounding box center [482, 244] width 503 height 42
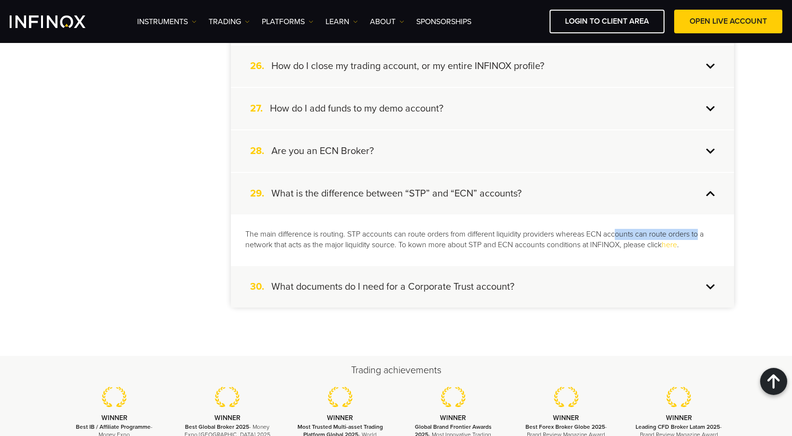
drag, startPoint x: 617, startPoint y: 233, endPoint x: 703, endPoint y: 238, distance: 85.6
click at [703, 238] on p "The main difference is routing. STP accounts can route orders from different li…" at bounding box center [482, 240] width 474 height 22
click at [342, 246] on p "The main difference is routing. STP accounts can route orders from different li…" at bounding box center [482, 240] width 474 height 22
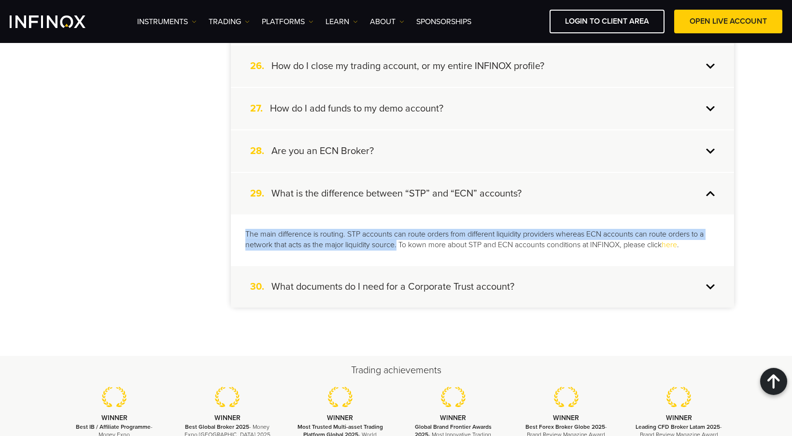
drag, startPoint x: 245, startPoint y: 232, endPoint x: 399, endPoint y: 248, distance: 155.3
click at [399, 248] on div "The main difference is routing. STP accounts can route orders from different li…" at bounding box center [482, 239] width 503 height 51
copy p "The main difference is routing. STP accounts can route orders from different li…"
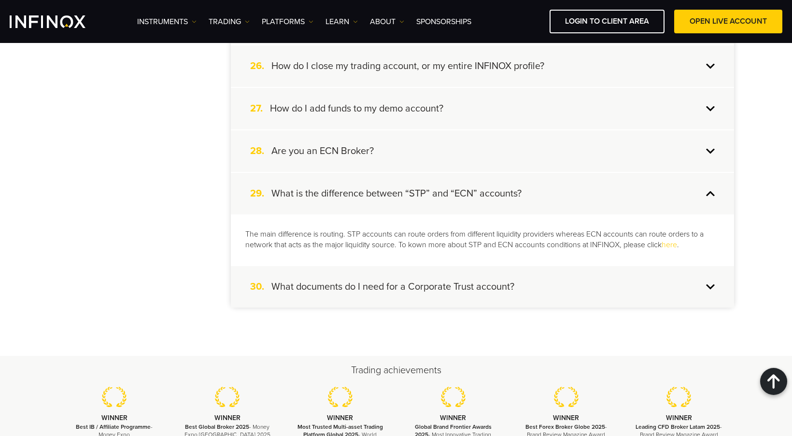
click at [460, 282] on h4 "What documents do I need for a Corporate Trust account?" at bounding box center [392, 286] width 243 height 13
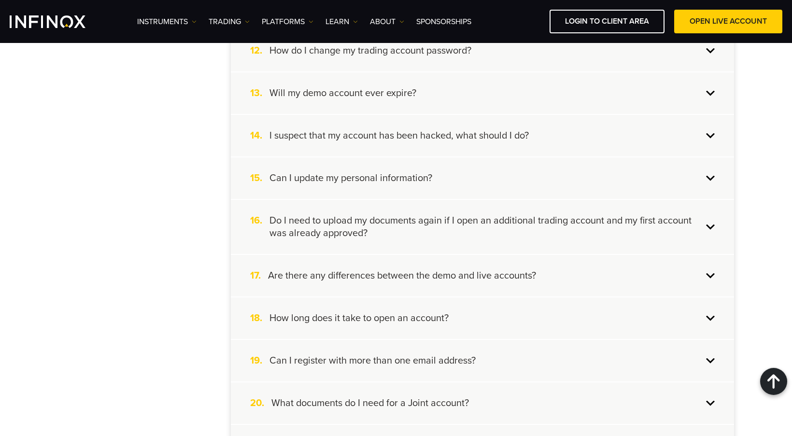
scroll to position [579, 0]
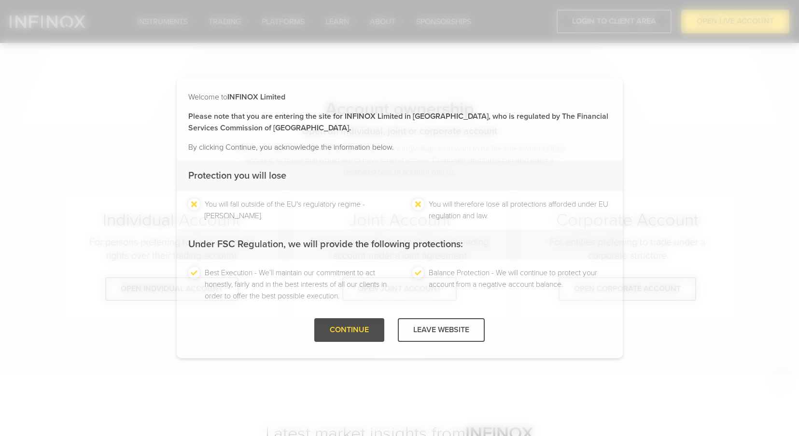
scroll to position [567, 0]
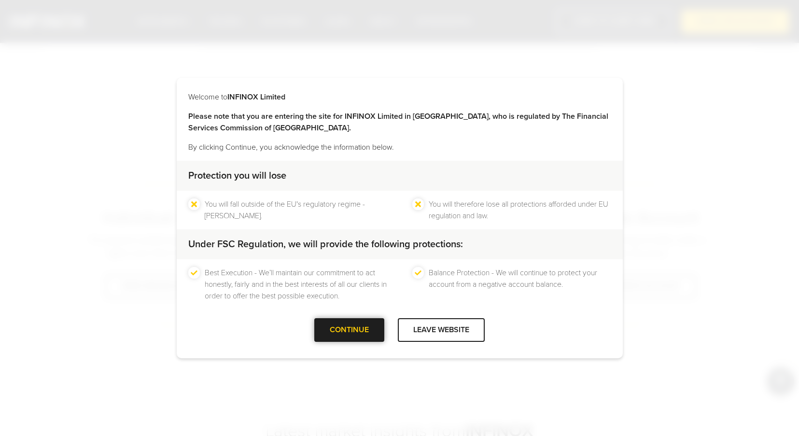
click at [360, 334] on div "CONTINUE" at bounding box center [349, 330] width 70 height 24
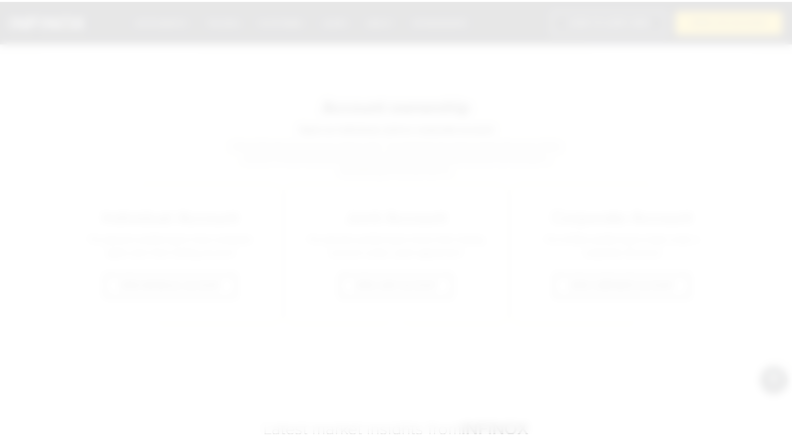
scroll to position [0, 0]
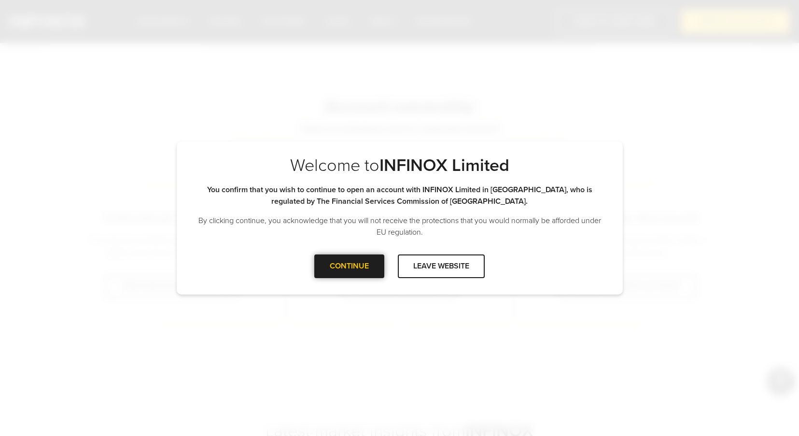
click at [356, 268] on div "CONTINUE" at bounding box center [349, 266] width 70 height 24
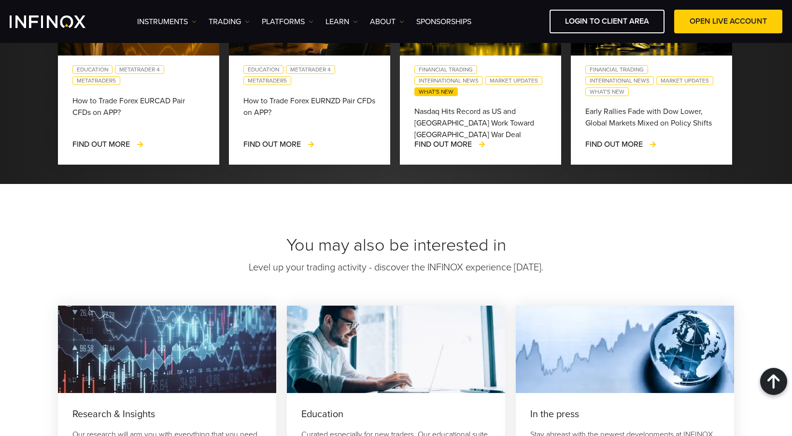
scroll to position [1291, 0]
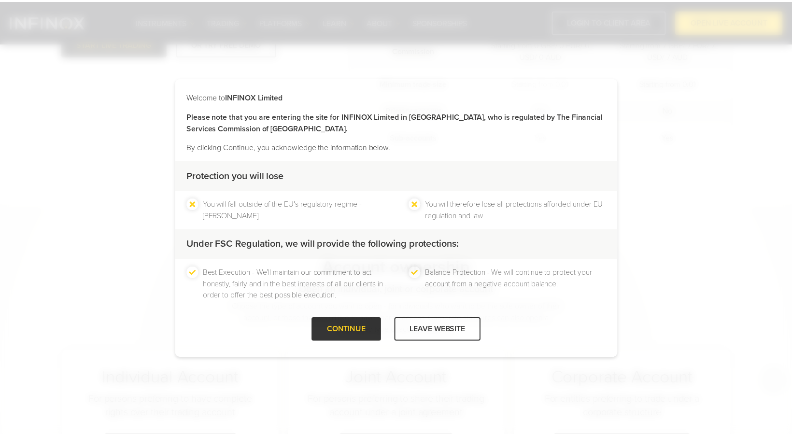
scroll to position [567, 0]
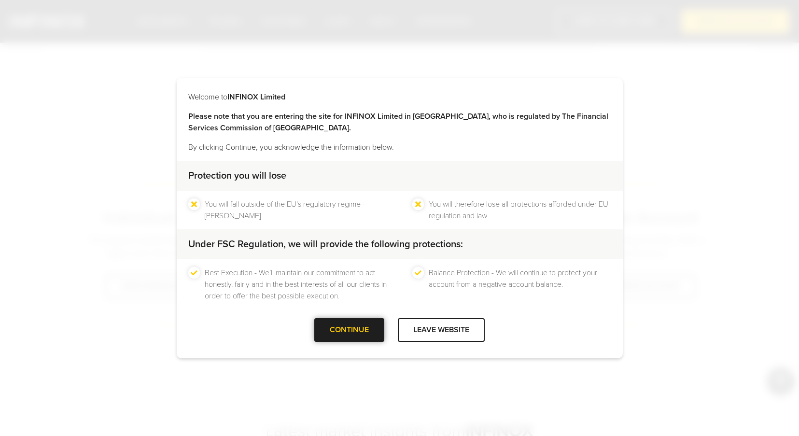
click at [349, 330] on div at bounding box center [349, 330] width 0 height 0
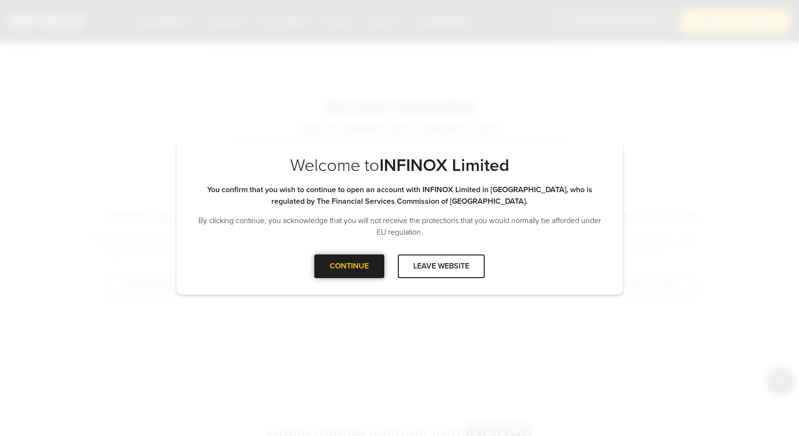
click at [354, 279] on div "CONTINUE LEAVE WEBSITE" at bounding box center [400, 269] width 446 height 31
click at [349, 266] on div at bounding box center [349, 266] width 0 height 0
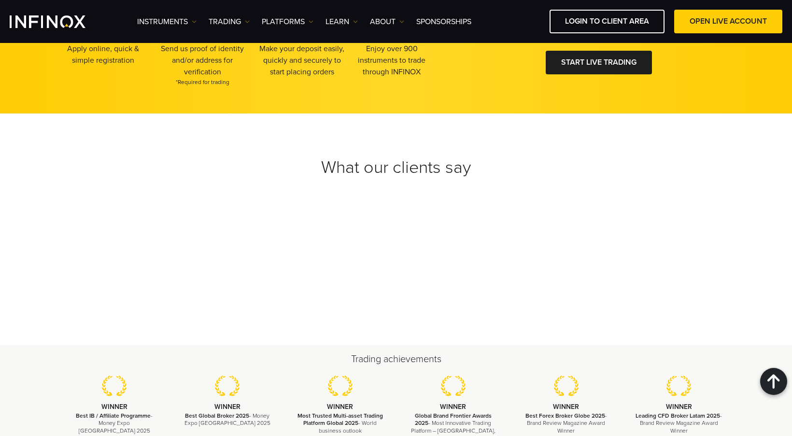
scroll to position [1870, 0]
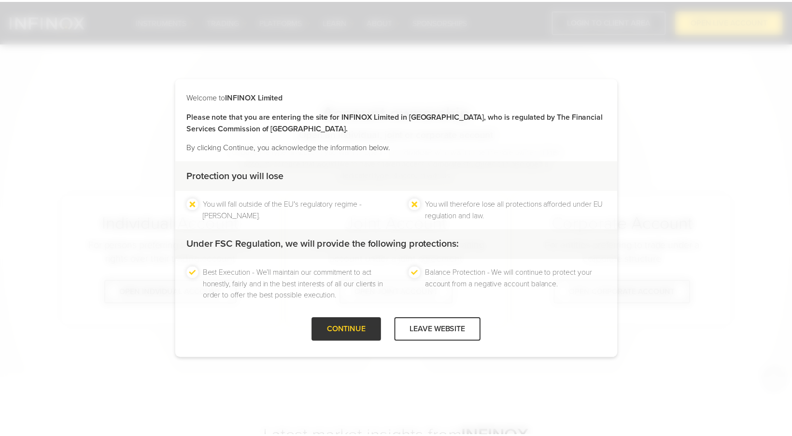
scroll to position [567, 0]
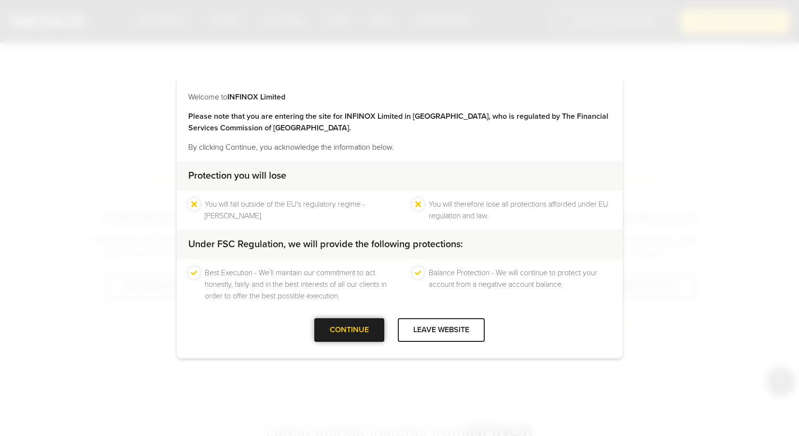
drag, startPoint x: 345, startPoint y: 330, endPoint x: 344, endPoint y: 335, distance: 4.9
click at [349, 330] on div at bounding box center [349, 330] width 0 height 0
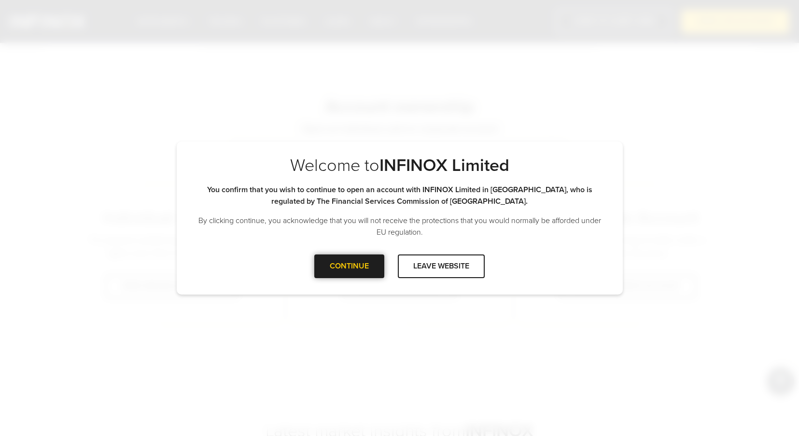
click at [365, 261] on div "CONTINUE" at bounding box center [349, 266] width 70 height 24
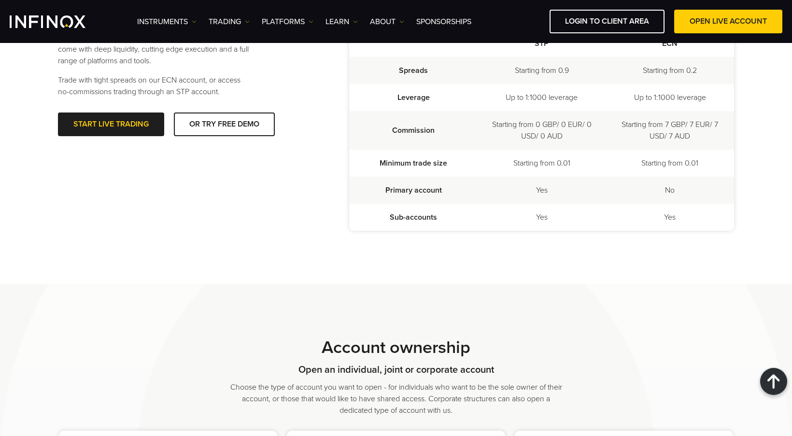
scroll to position [229, 0]
